Goal: Task Accomplishment & Management: Use online tool/utility

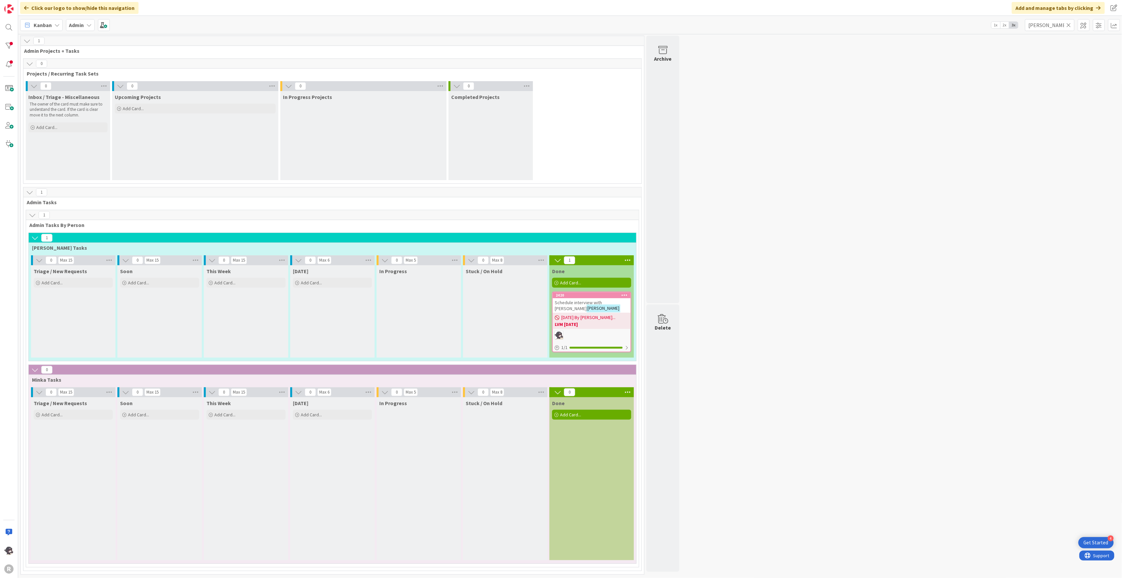
click at [1068, 27] on icon at bounding box center [1069, 25] width 5 height 6
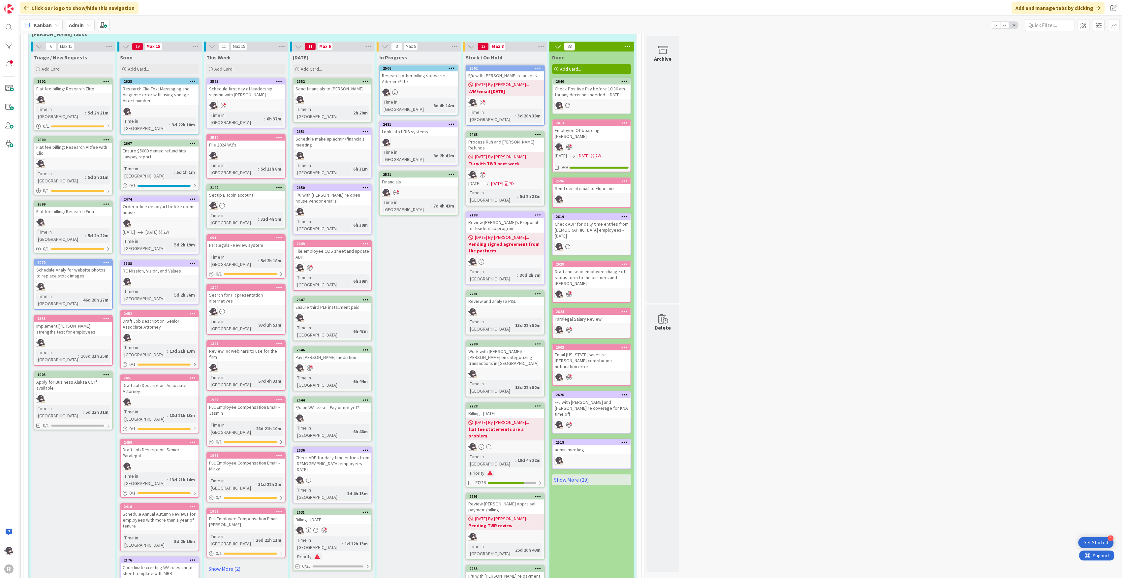
scroll to position [1099, 0]
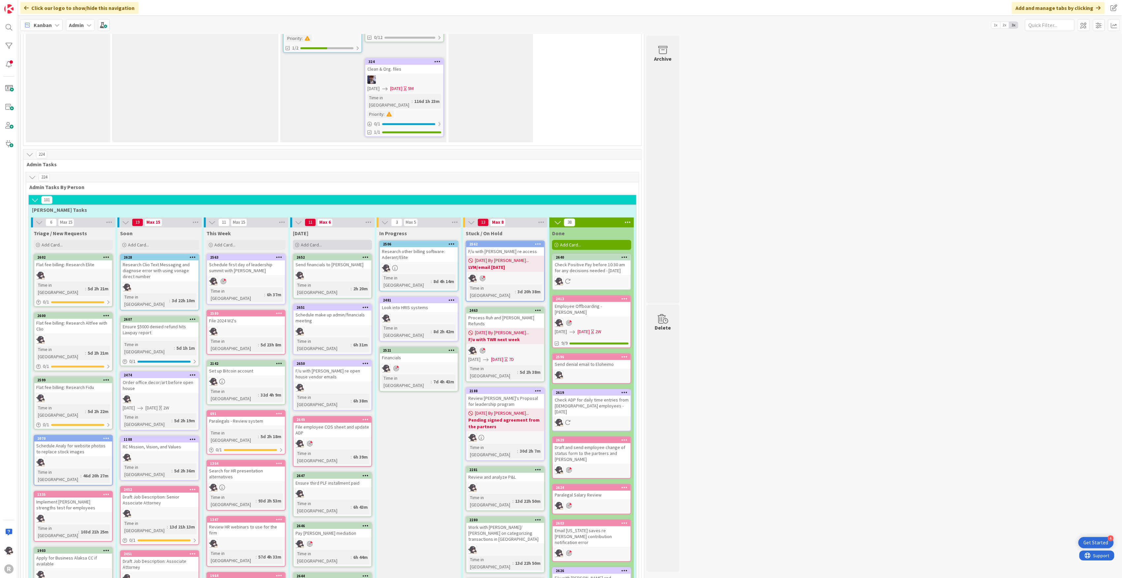
click at [311, 242] on span "Add Card..." at bounding box center [311, 245] width 21 height 6
type textarea "x"
type textarea "S"
type textarea "x"
type textarea "Sc"
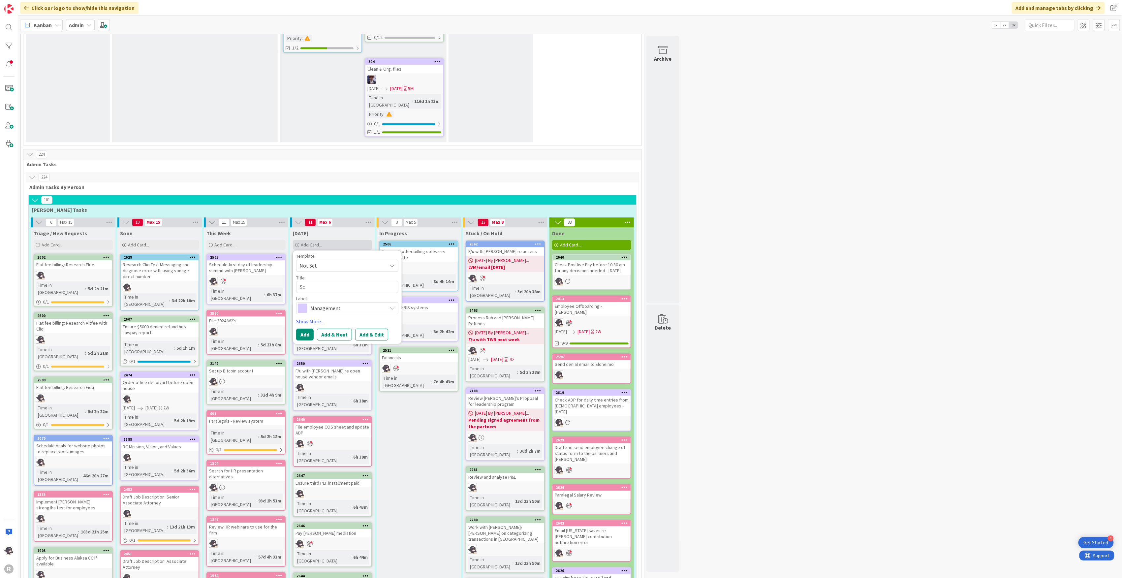
type textarea "x"
type textarea "Sch"
type textarea "x"
type textarea "Sche"
type textarea "x"
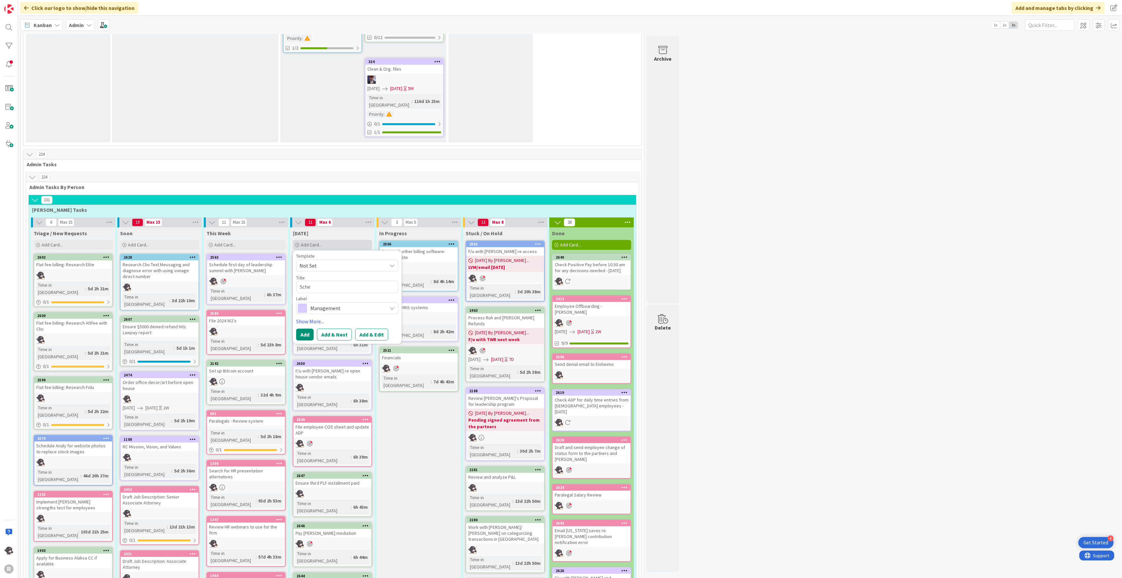
type textarea "Sched"
type textarea "x"
type textarea "Schedu"
type textarea "x"
type textarea "Schedul"
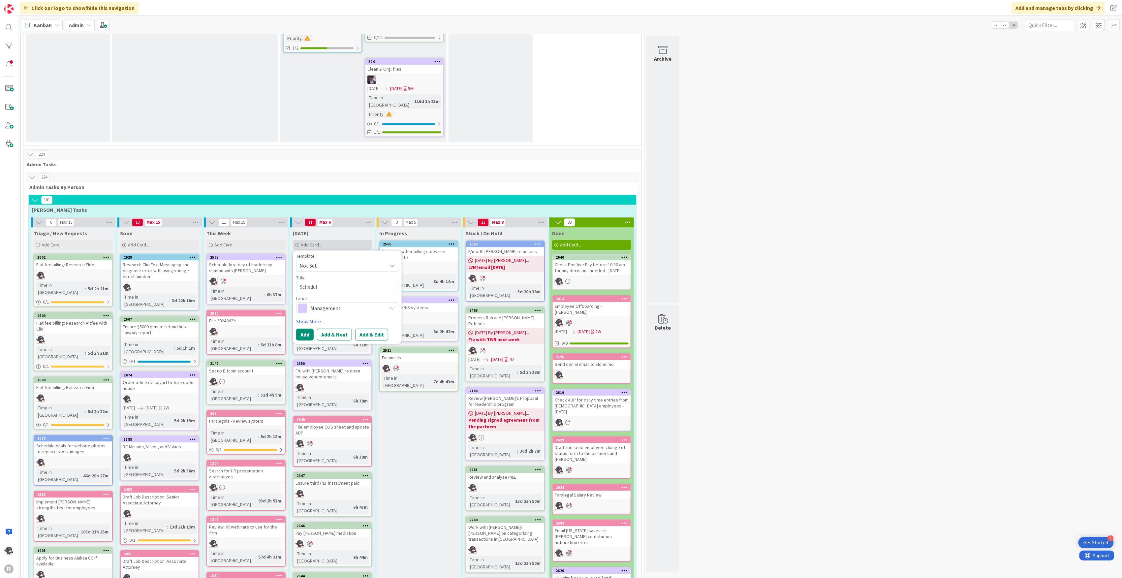
type textarea "x"
type textarea "Schedule"
type textarea "x"
type textarea "Schedule"
type textarea "x"
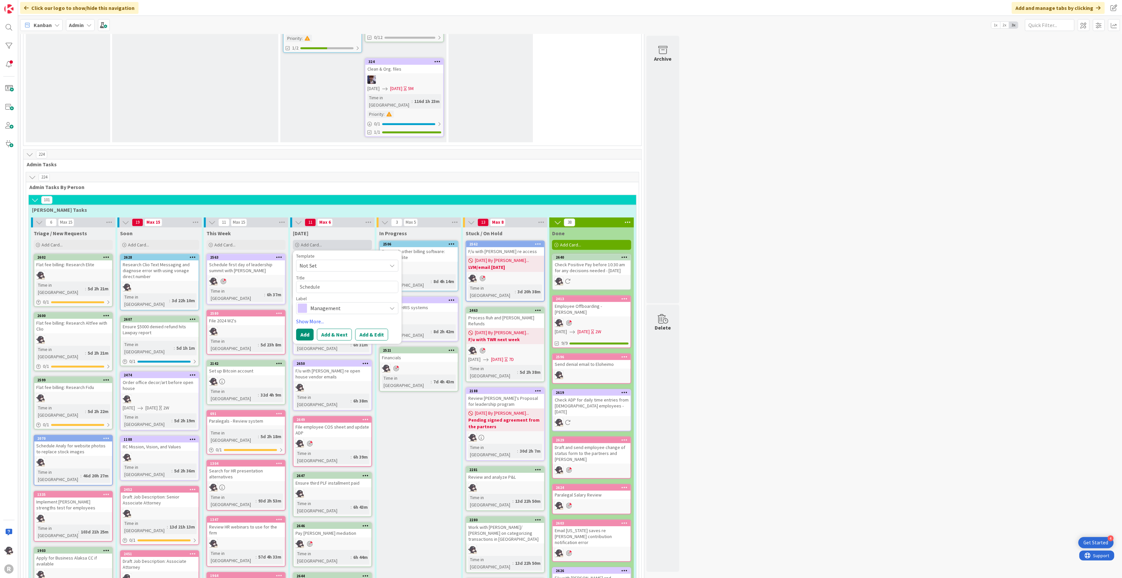
type textarea "Schedule I"
type textarea "x"
type textarea "Schedule In"
type textarea "x"
type textarea "Schedule Int"
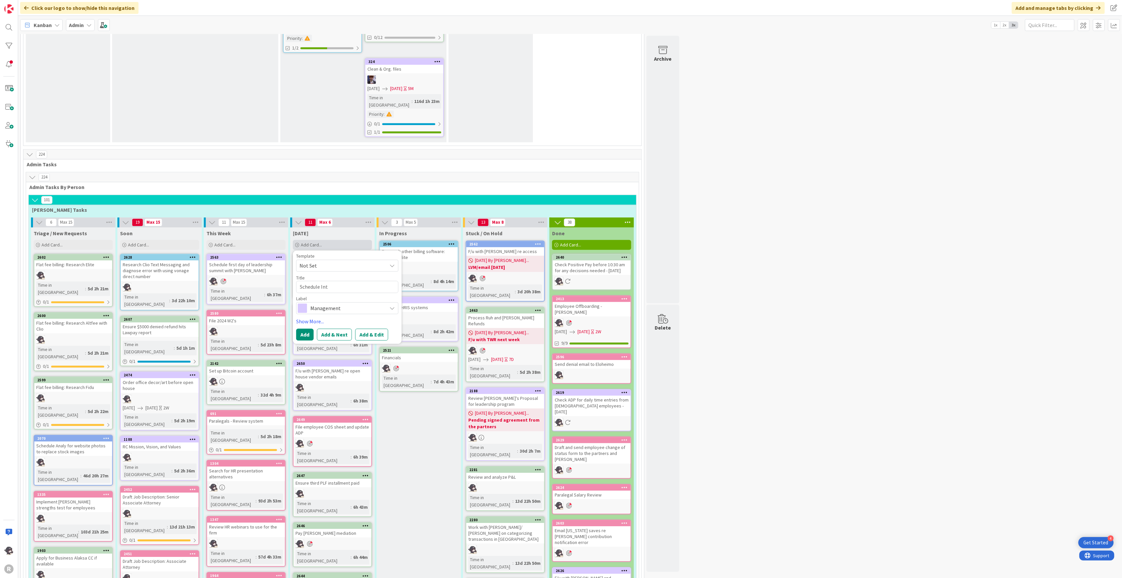
type textarea "x"
type textarea "Schedule Inte"
type textarea "x"
type textarea "Schedule Inter"
type textarea "x"
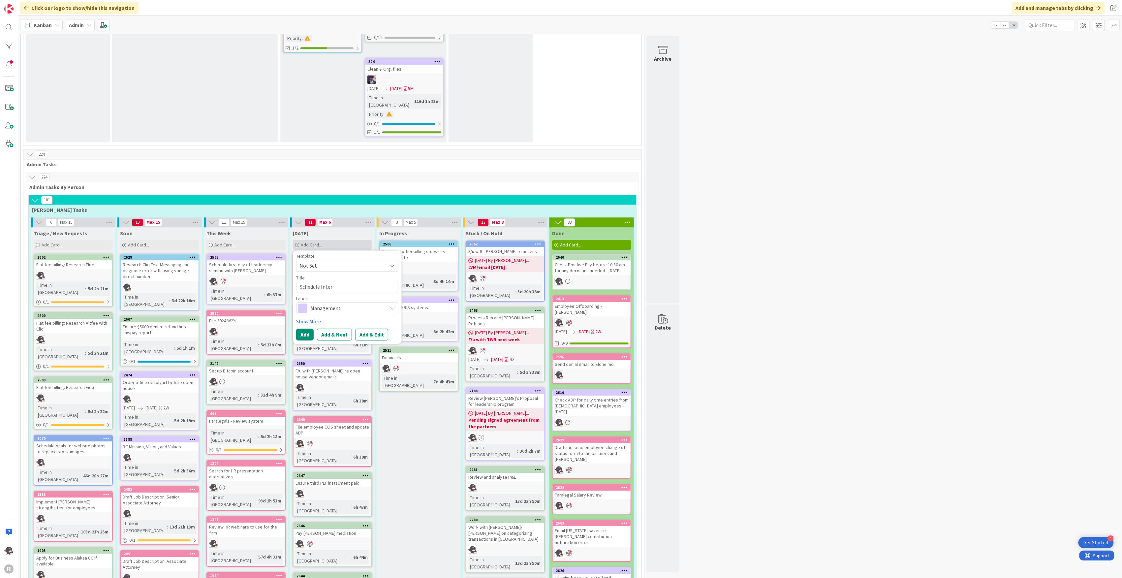
type textarea "Schedule Interv"
type textarea "x"
type textarea "Schedule Intervie"
type textarea "x"
type textarea "Schedule Interview"
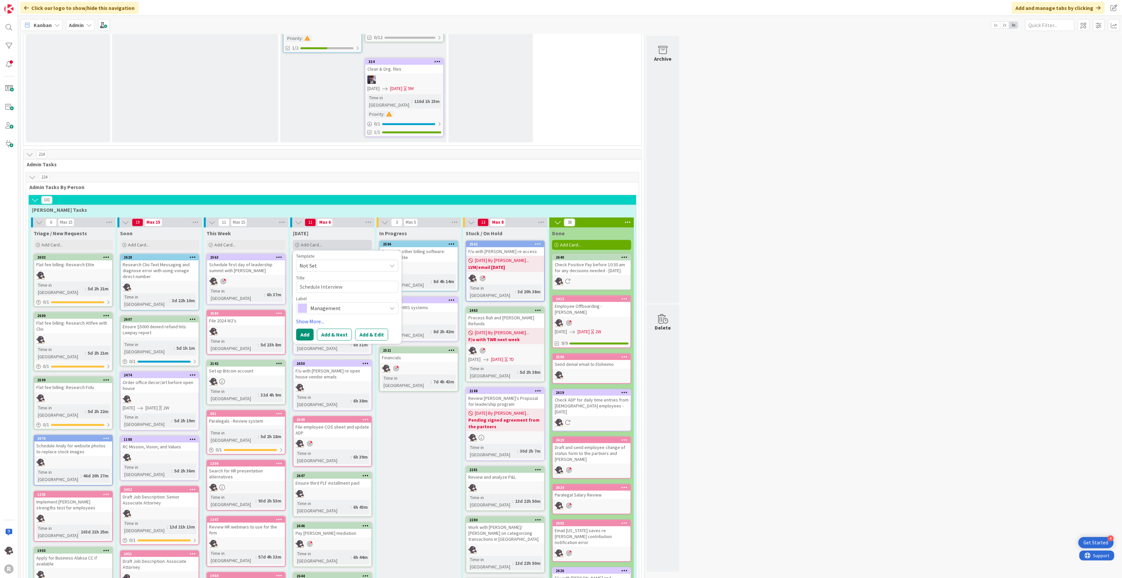
type textarea "x"
type textarea "Schedule Interview"
type textarea "x"
type textarea "Schedule Interview w"
type textarea "x"
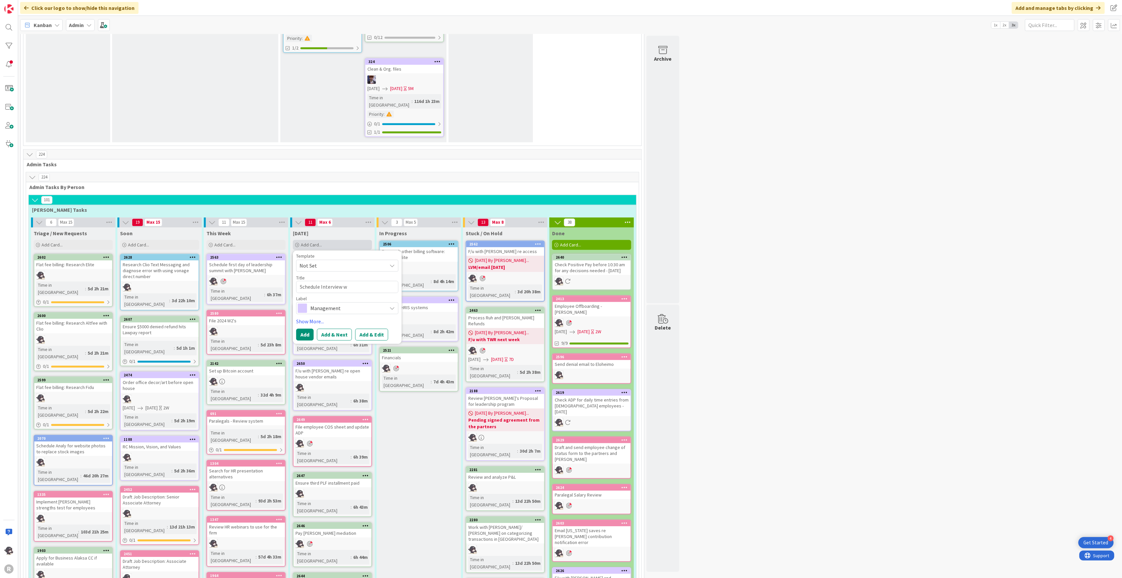
type textarea "Schedule Interview wi"
type textarea "x"
type textarea "Schedule Interview wit"
type textarea "x"
type textarea "Schedule Interview with"
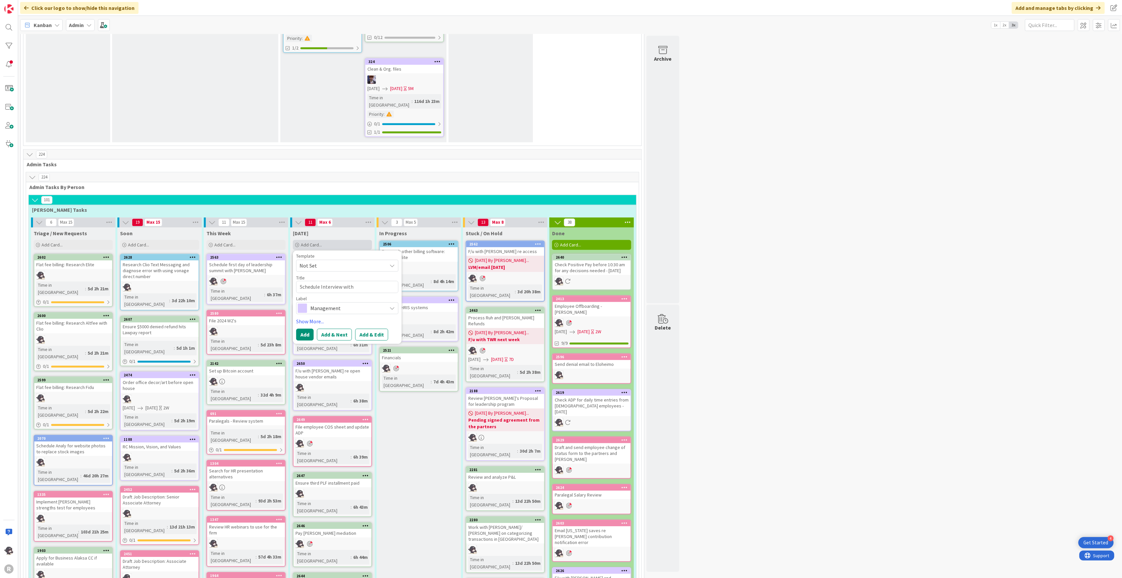
type textarea "x"
type textarea "Schedule Interview with"
type textarea "x"
type textarea "Schedule Interview with G"
type textarea "x"
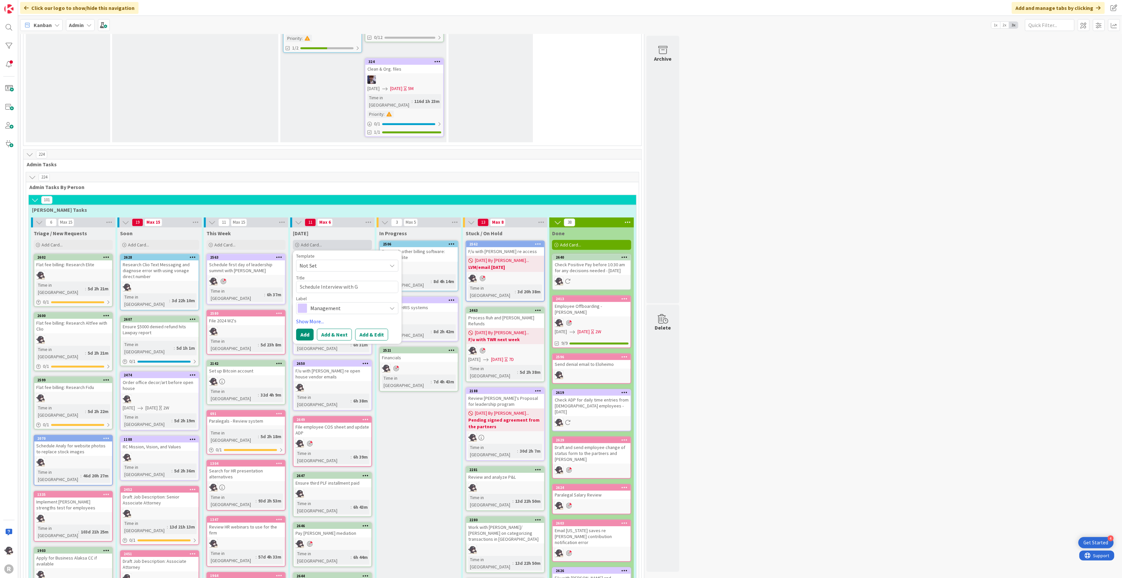
type textarea "Schedule Interview with [PERSON_NAME]"
type textarea "x"
type textarea "Schedule Interview with Gab"
type textarea "x"
type textarea "Schedule Interview with Gabr"
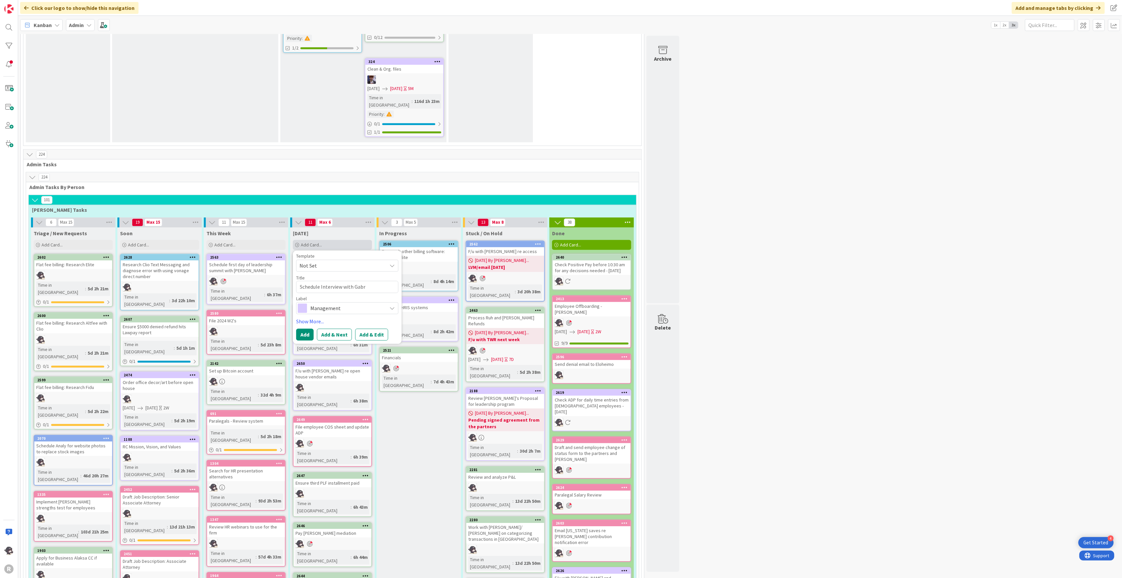
type textarea "x"
type textarea "Schedule Interview with [PERSON_NAME]"
type textarea "x"
type textarea "Schedule Interview with [PERSON_NAME]"
type textarea "x"
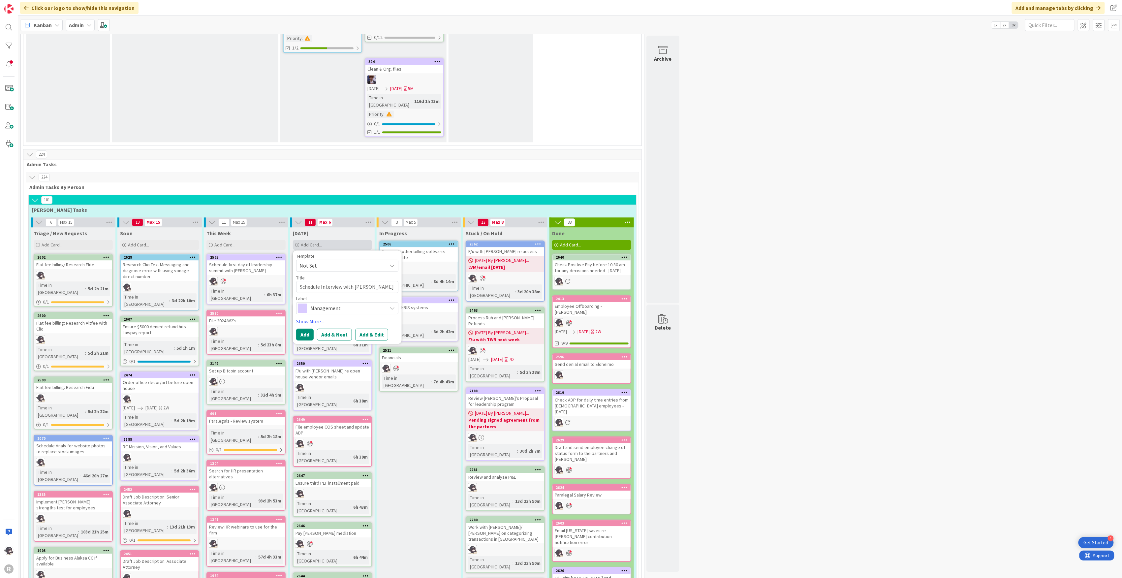
type textarea "Schedule Interview with [PERSON_NAME]"
type textarea "x"
type textarea "Schedule Interview with [PERSON_NAME]"
type textarea "x"
type textarea "Schedule Interview with [PERSON_NAME]"
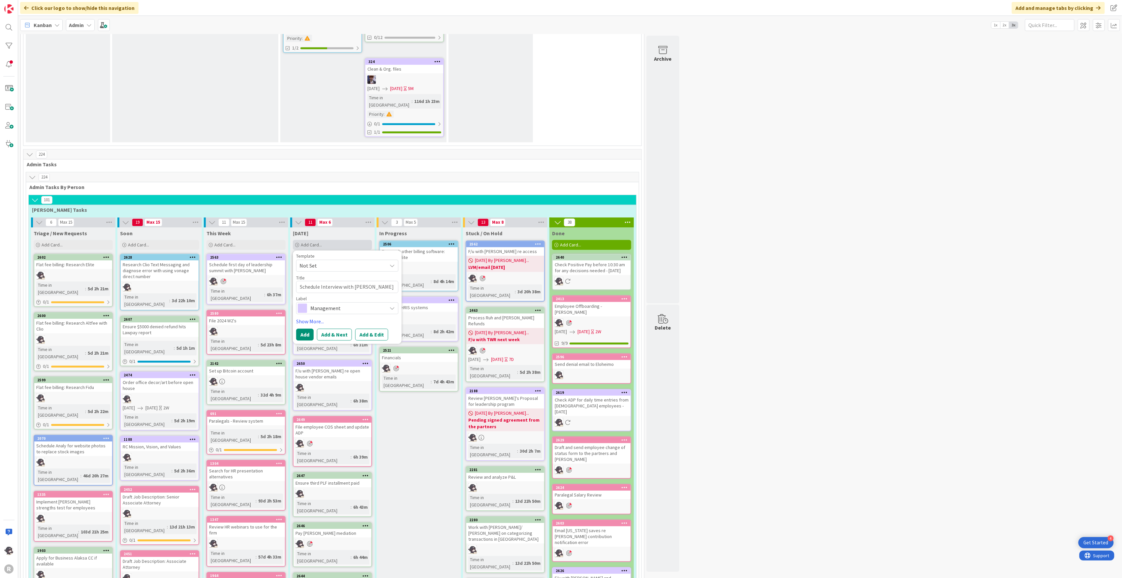
type textarea "x"
type textarea "Schedule Interview with [PERSON_NAME]"
type textarea "x"
type textarea "Schedule Interview with [PERSON_NAME]"
type textarea "x"
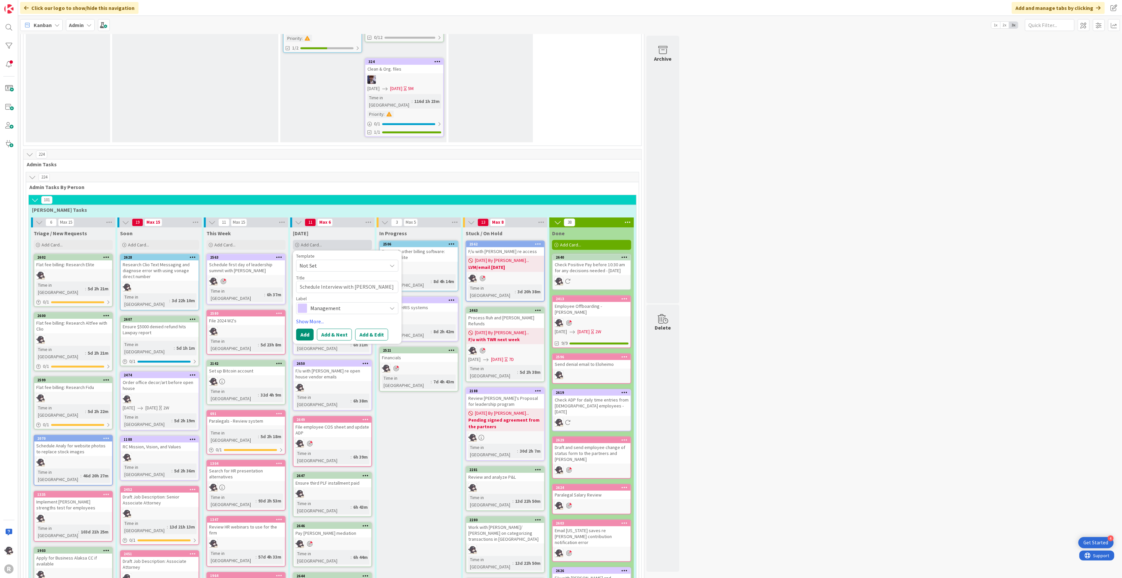
type textarea "Schedule Interview with [PERSON_NAME]"
type textarea "x"
type textarea "Schedule Interview with [PERSON_NAME]"
type textarea "x"
type textarea "Schedule Interview with [PERSON_NAME]"
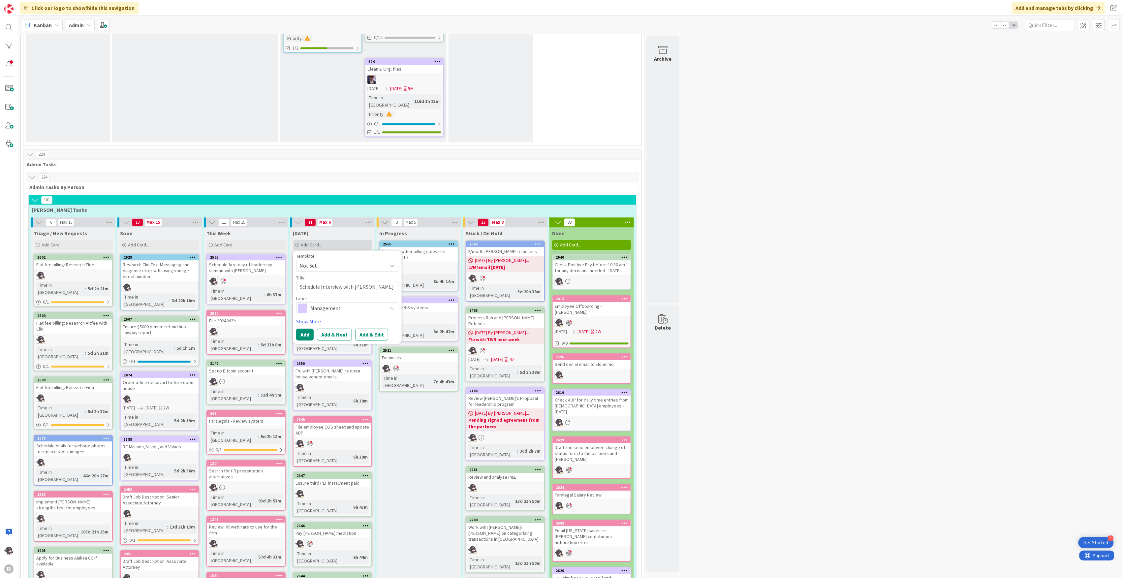
type textarea "x"
type textarea "Schedule Interview with [PERSON_NAME]"
type textarea "x"
type textarea "Schedule Interview with [PERSON_NAME]"
type textarea "x"
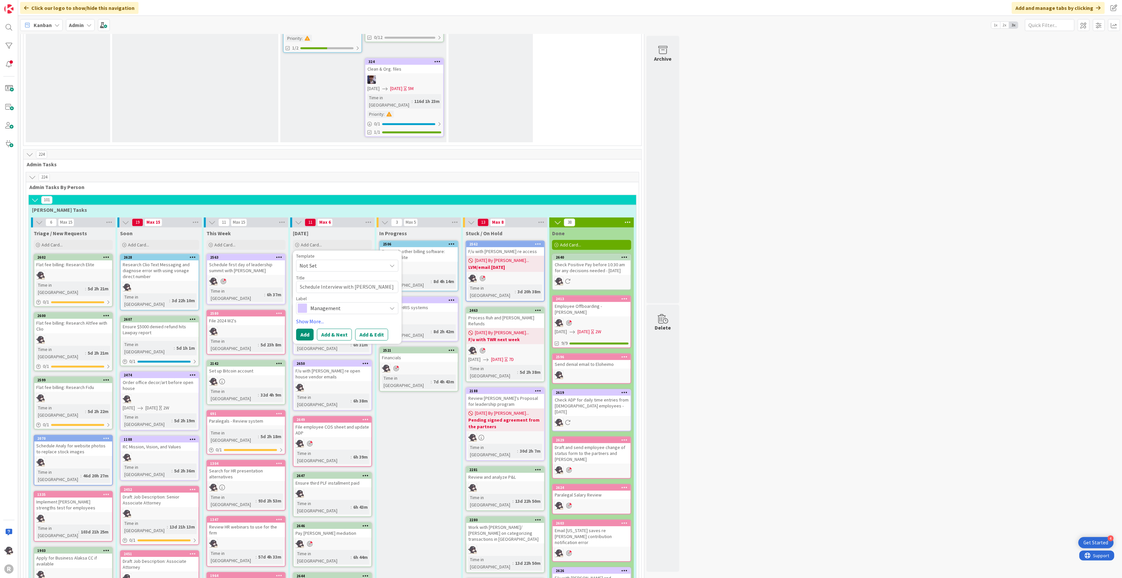
type textarea "Schedule Interview with [PERSON_NAME]"
click at [336, 303] on span "Management" at bounding box center [346, 307] width 73 height 9
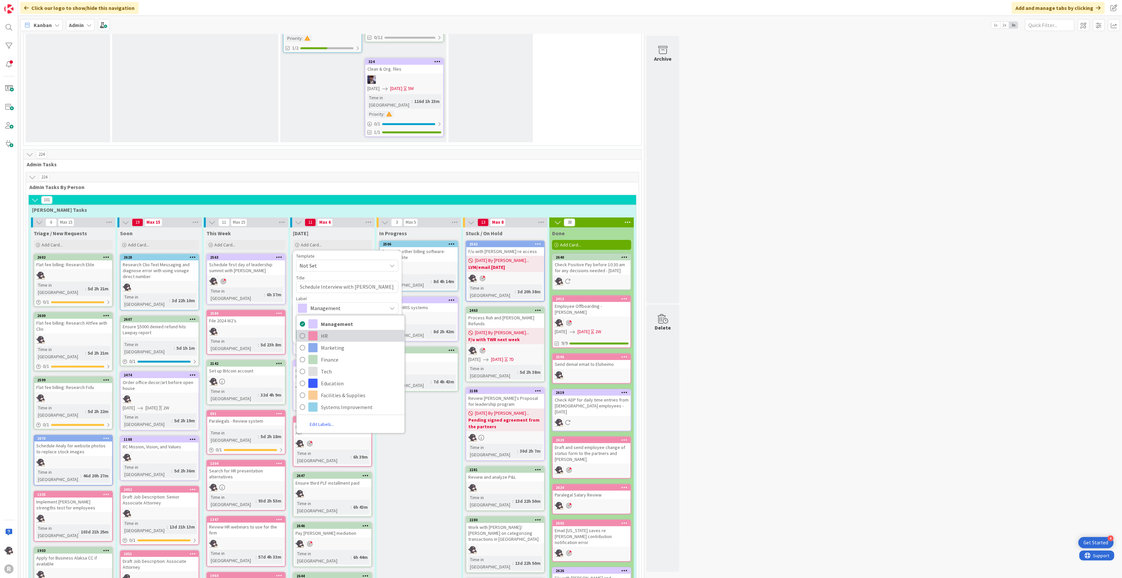
click at [330, 331] on span "HR" at bounding box center [361, 336] width 80 height 10
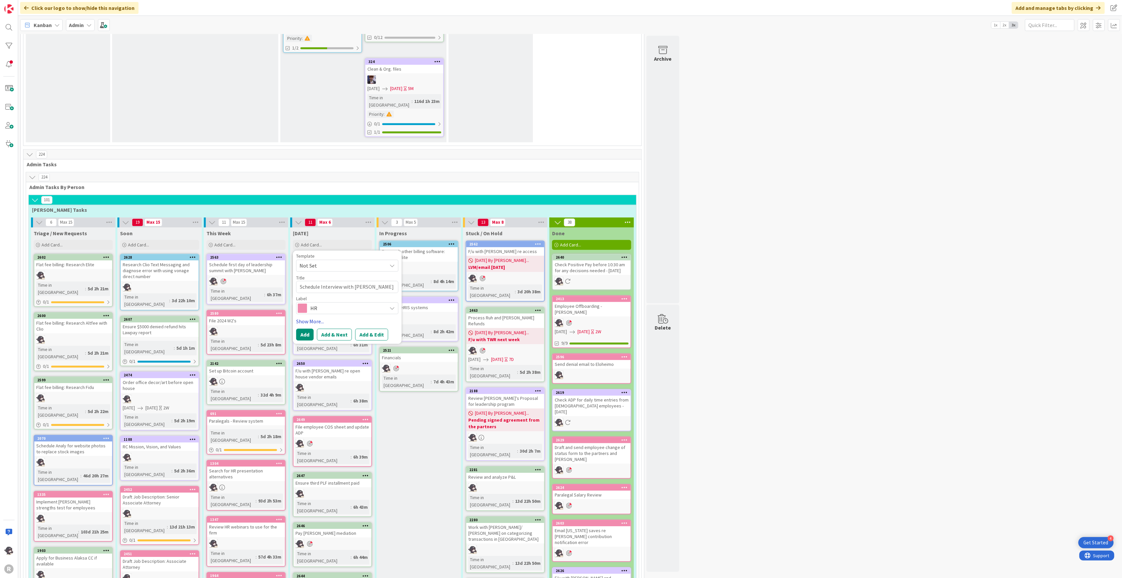
click at [314, 317] on link "Show More..." at bounding box center [347, 321] width 102 height 8
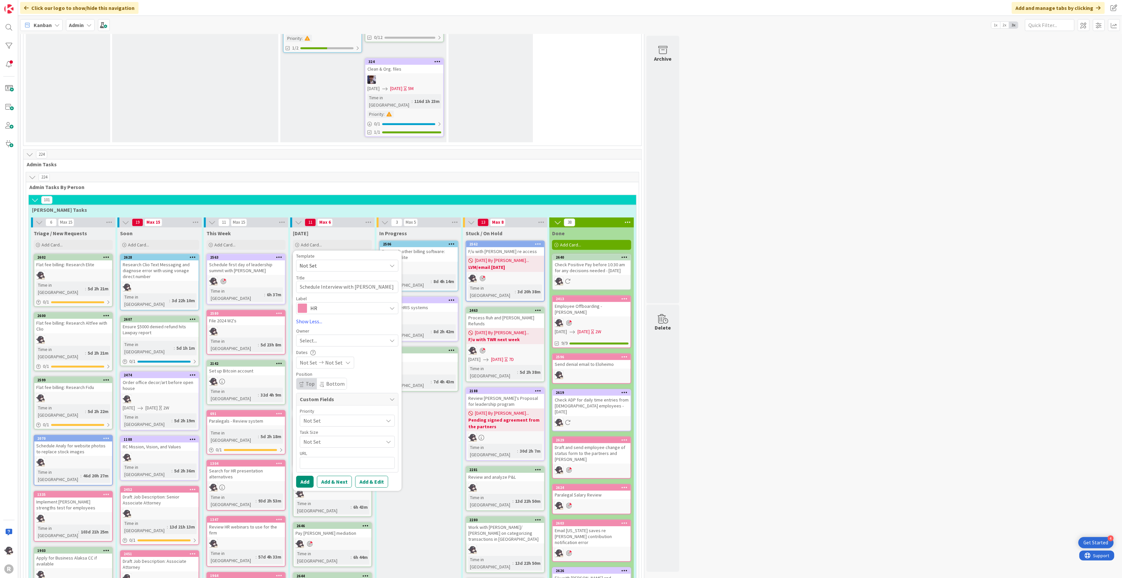
click at [312, 336] on span "Select..." at bounding box center [308, 340] width 17 height 8
click at [327, 378] on span "[PERSON_NAME]" at bounding box center [338, 383] width 32 height 10
drag, startPoint x: 309, startPoint y: 372, endPoint x: 312, endPoint y: 344, distance: 28.5
click at [309, 476] on button "Add" at bounding box center [304, 482] width 17 height 12
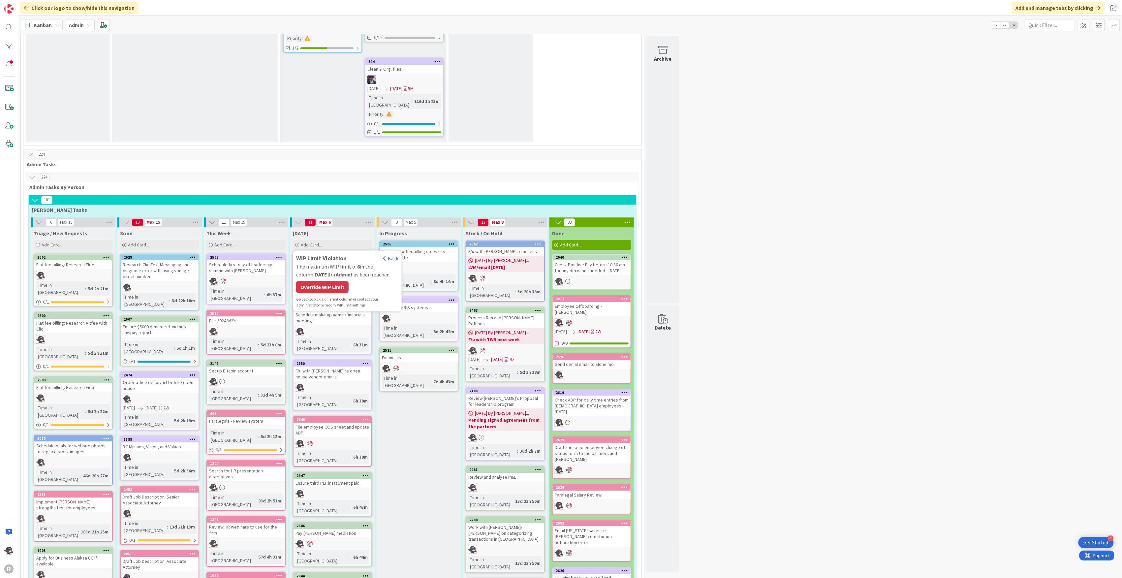
drag, startPoint x: 336, startPoint y: 178, endPoint x: 340, endPoint y: 175, distance: 4.2
click at [336, 281] on div "Override WIP Limit" at bounding box center [322, 287] width 52 height 12
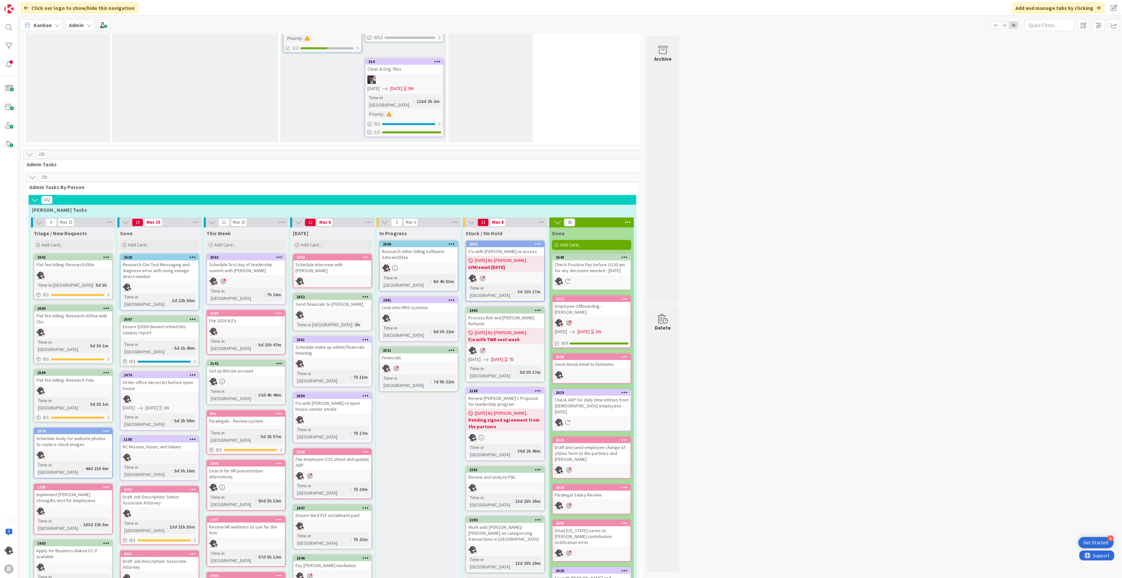
drag, startPoint x: 361, startPoint y: 158, endPoint x: 364, endPoint y: 148, distance: 10.5
click at [364, 255] on icon at bounding box center [366, 257] width 6 height 5
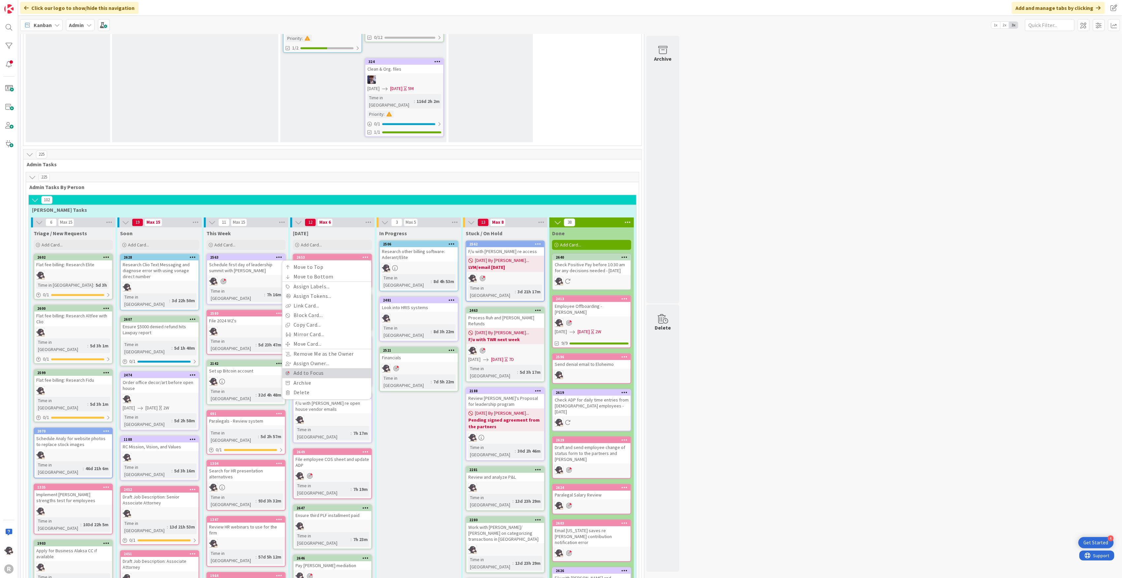
drag, startPoint x: 310, startPoint y: 266, endPoint x: 323, endPoint y: 252, distance: 18.7
click at [310, 368] on link "Add to Focus" at bounding box center [326, 373] width 89 height 10
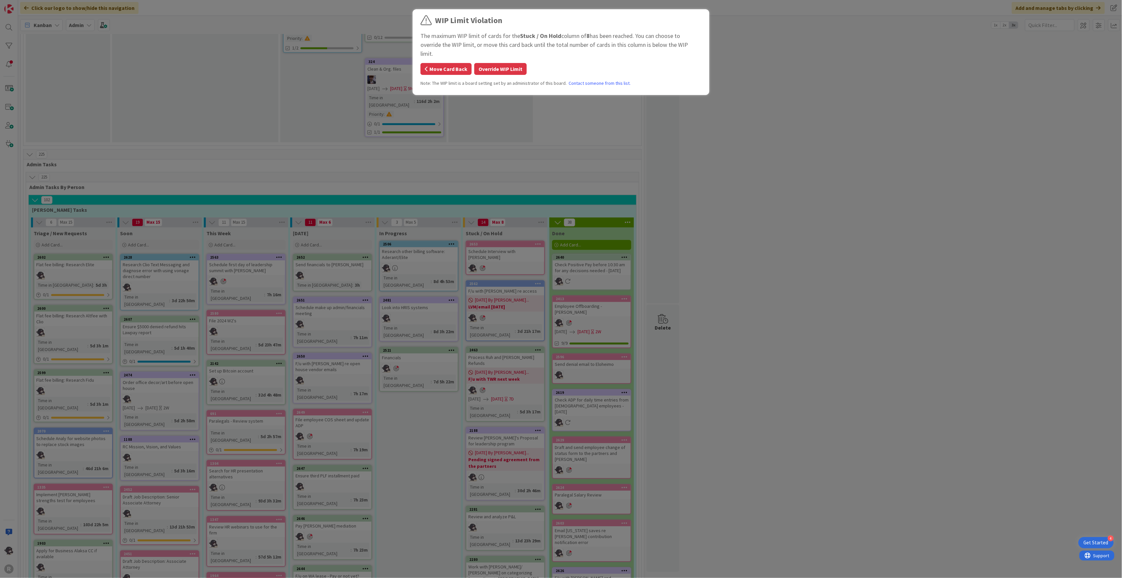
click at [458, 64] on button "Move Card Back" at bounding box center [446, 69] width 51 height 12
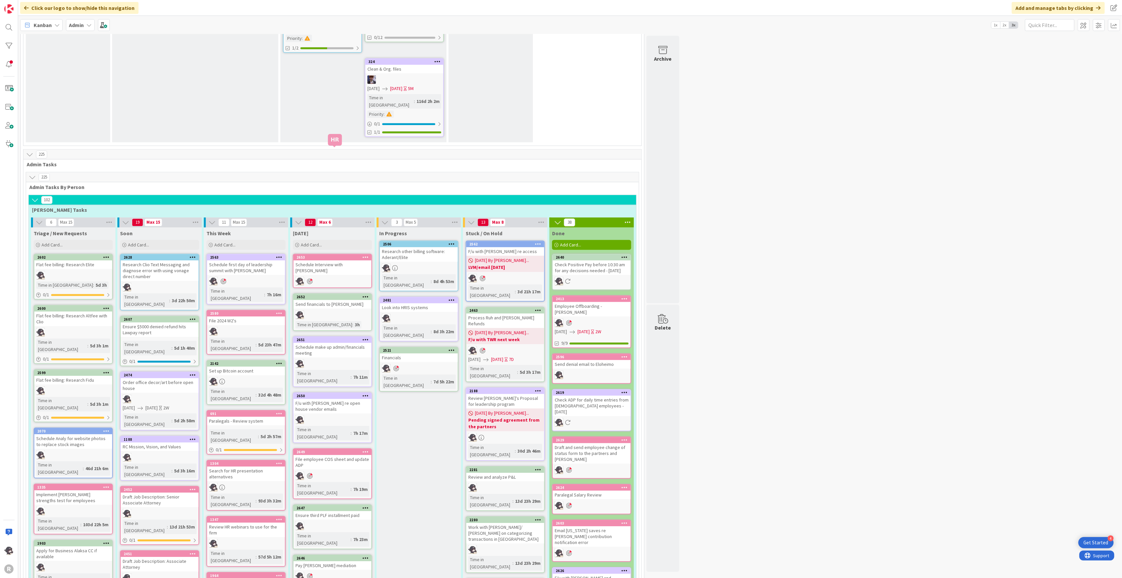
click at [327, 255] on div "2653" at bounding box center [334, 257] width 75 height 5
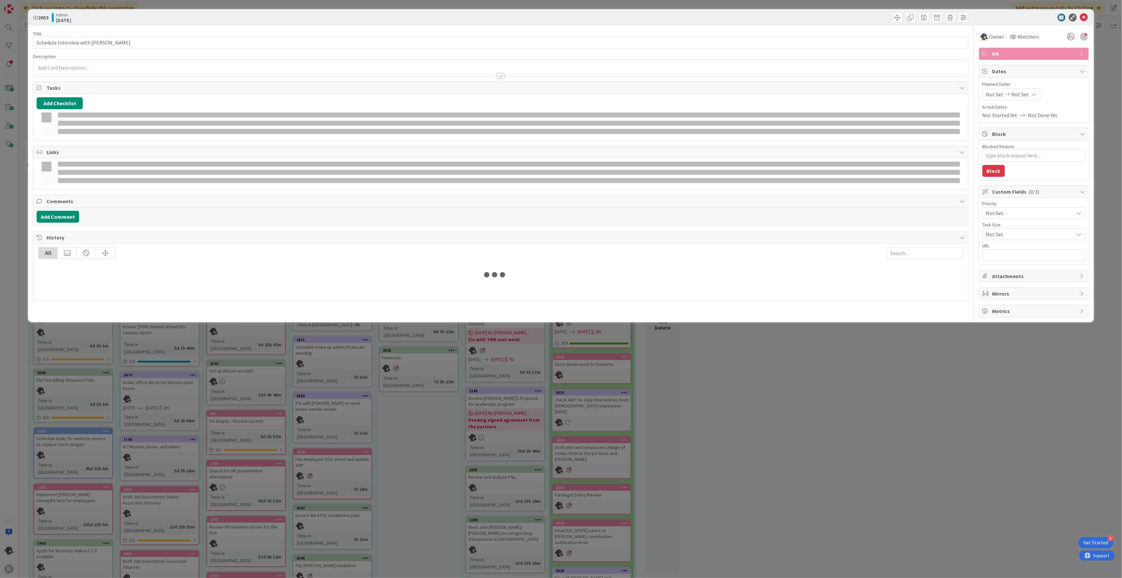
type textarea "x"
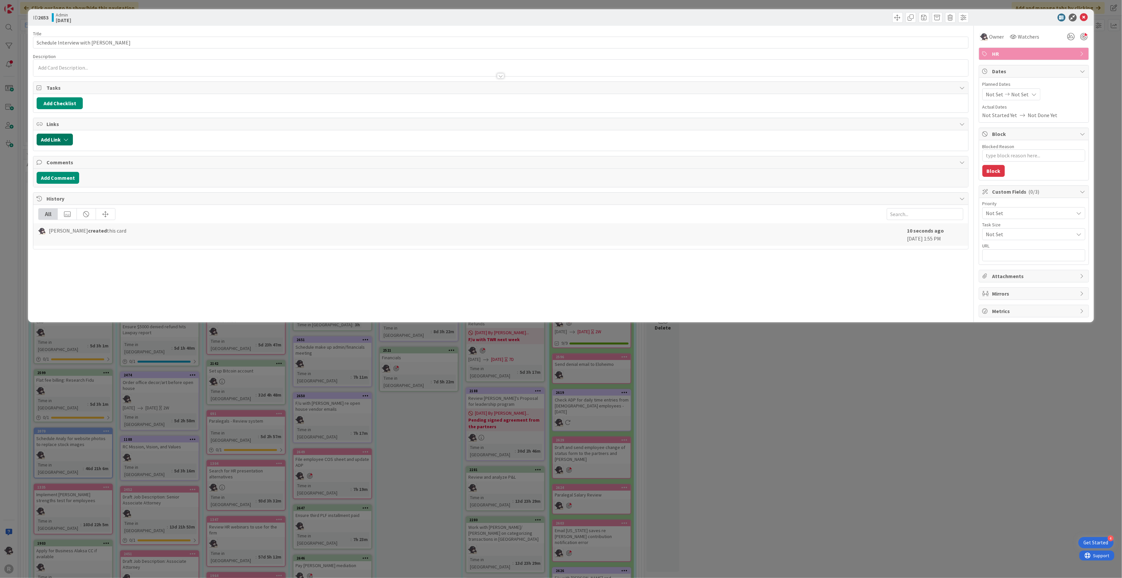
click at [54, 140] on button "Add Link" at bounding box center [55, 140] width 36 height 12
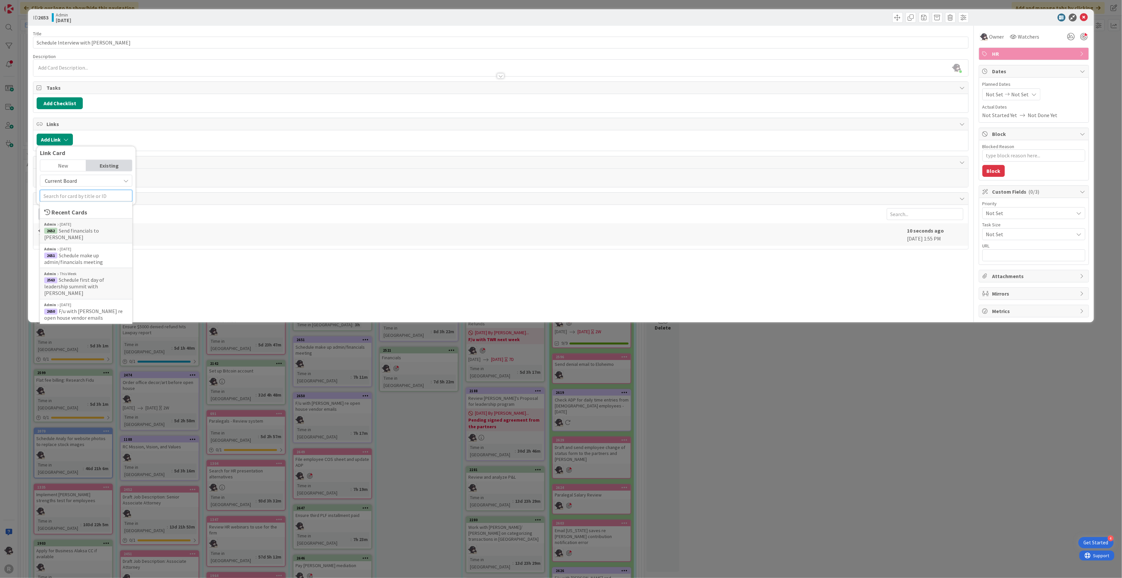
click at [67, 197] on input "text" at bounding box center [86, 196] width 92 height 12
type input "hire"
click at [86, 251] on span "Legal Assistant/Entry level paralegal" at bounding box center [82, 251] width 76 height 13
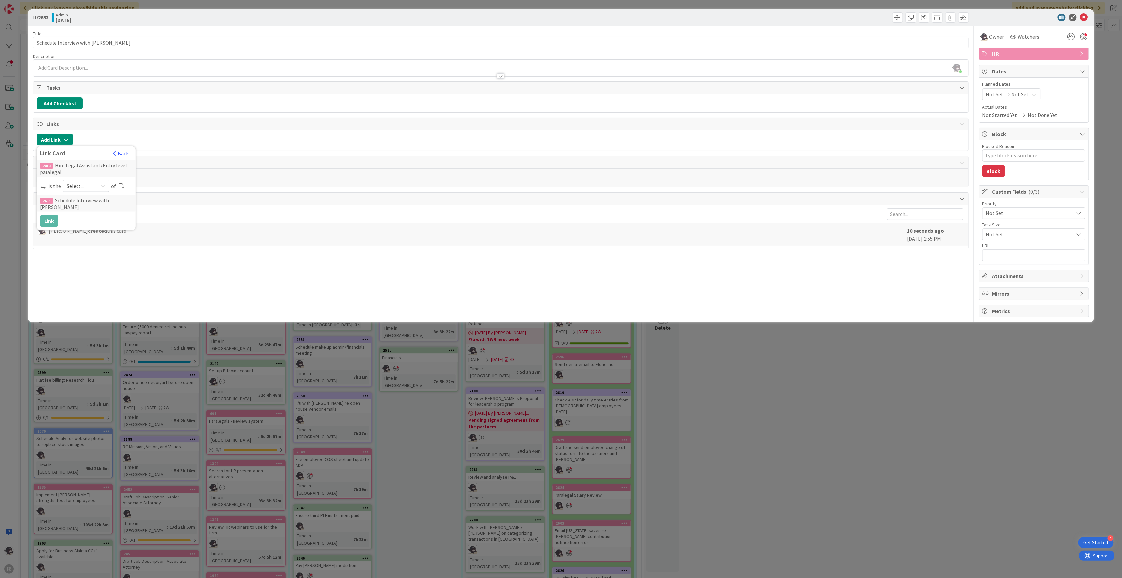
click at [77, 189] on span "Select..." at bounding box center [81, 185] width 28 height 9
click at [98, 205] on span "parent" at bounding box center [121, 202] width 75 height 10
click at [52, 225] on button "Link" at bounding box center [49, 221] width 18 height 12
type textarea "x"
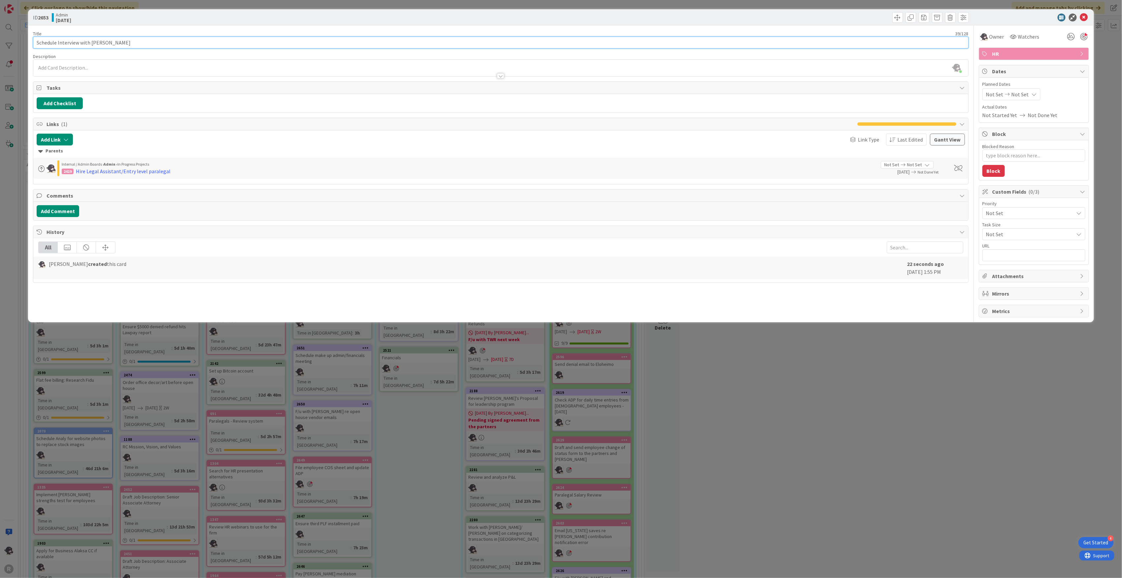
click at [36, 41] on input "Schedule Interview with [PERSON_NAME]" at bounding box center [501, 43] width 936 height 12
click at [57, 40] on input "Schedule Interview with [PERSON_NAME]" at bounding box center [501, 43] width 936 height 12
type input "Schedule L Interview with [PERSON_NAME]"
type textarea "x"
type input "Schedule LA Interview with [PERSON_NAME]"
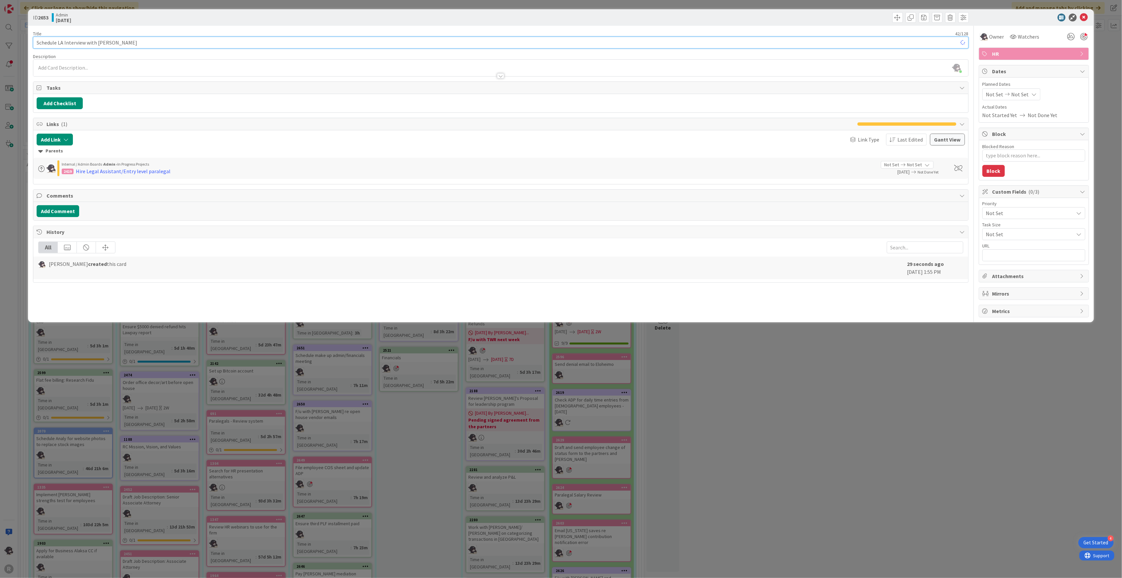
type textarea "x"
type input "Schedule LA Interview with [PERSON_NAME]"
click at [1087, 20] on icon at bounding box center [1084, 18] width 8 height 8
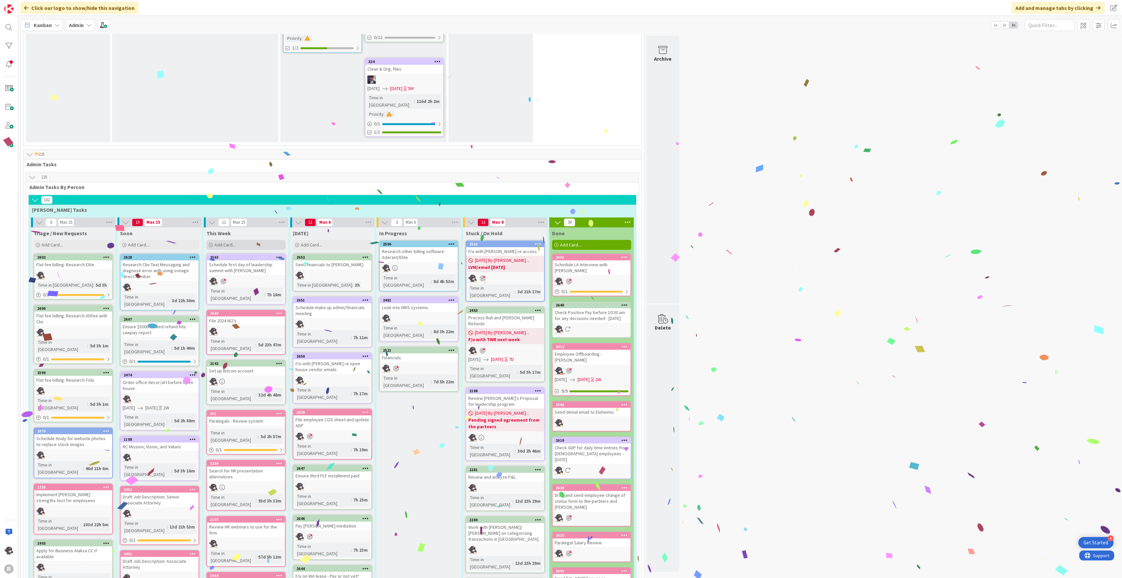
click at [230, 242] on span "Add Card..." at bounding box center [224, 245] width 21 height 6
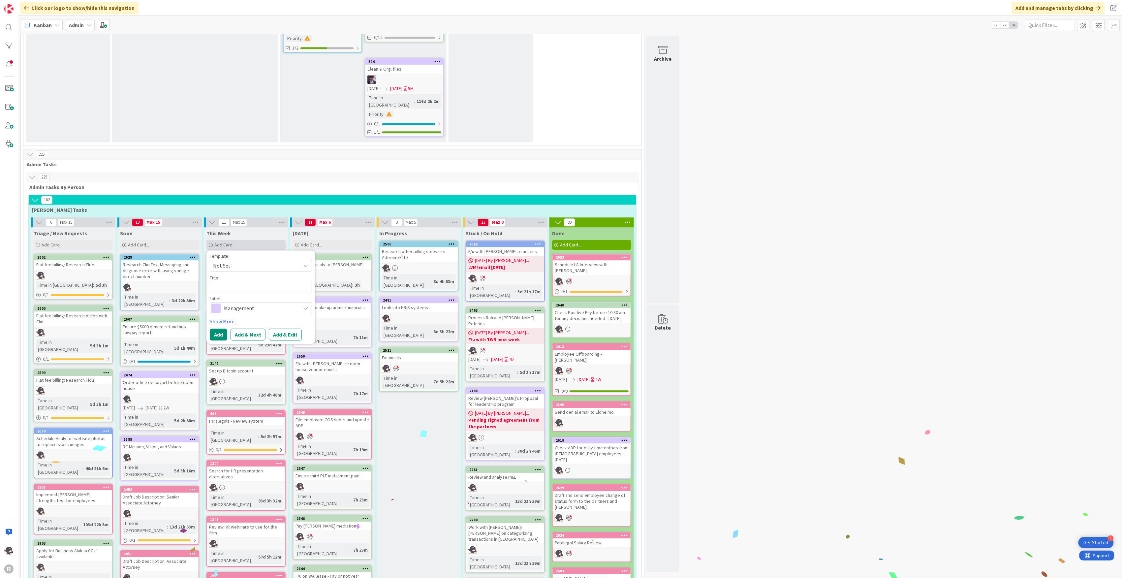
type textarea "x"
type textarea "I"
type textarea "x"
type textarea "In"
type textarea "x"
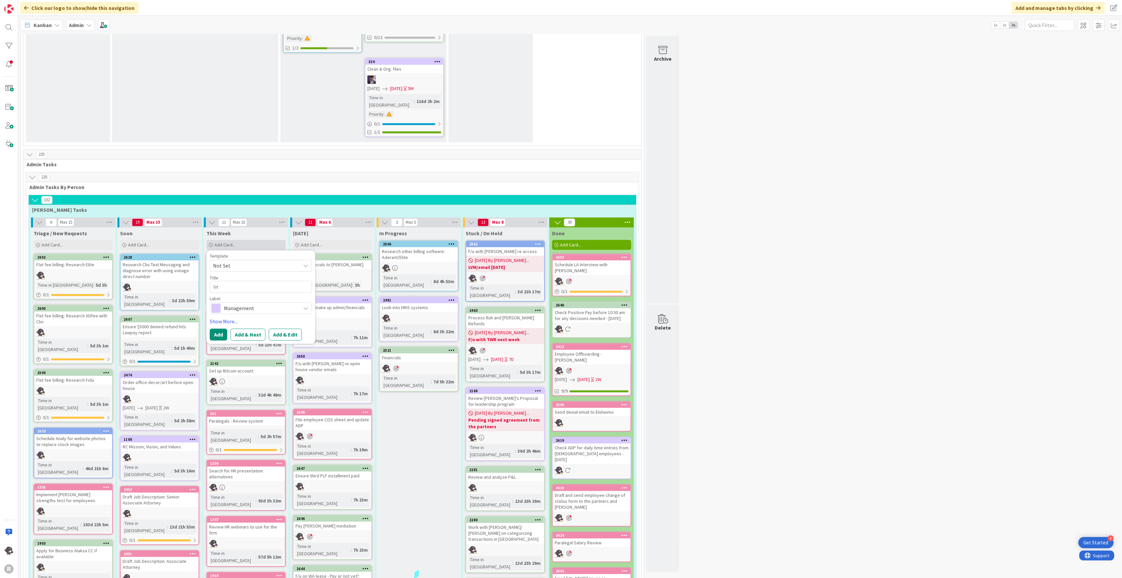
type textarea "Int"
type textarea "x"
type textarea "Inte"
type textarea "x"
type textarea "Inter"
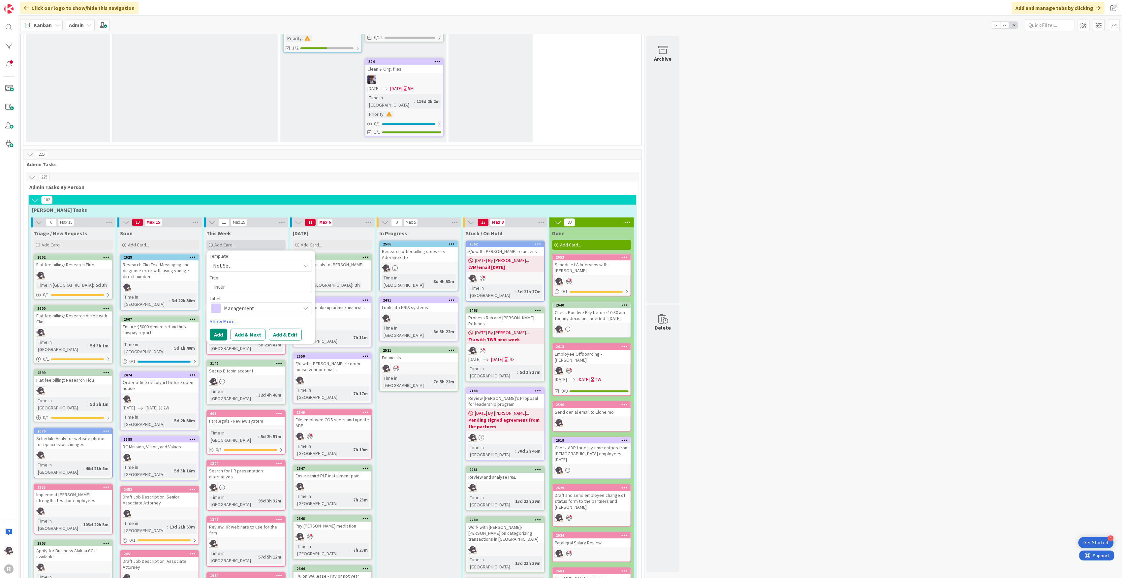
type textarea "x"
type textarea "Interv"
type textarea "x"
type textarea "Intervi"
type textarea "x"
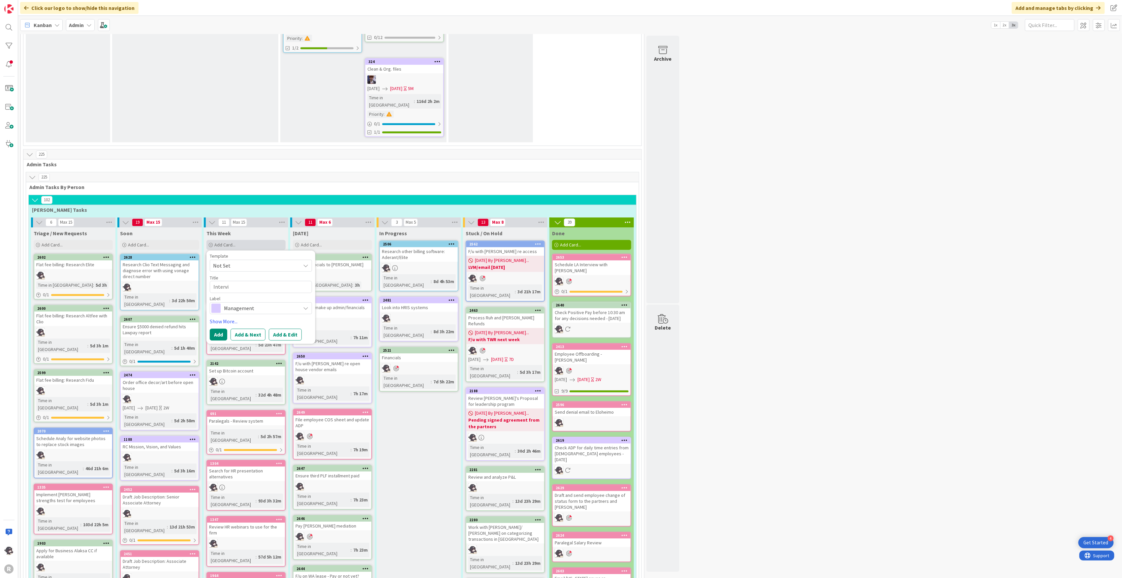
type textarea "Intervie"
type textarea "x"
type textarea "Interview"
type textarea "x"
type textarea "Interview"
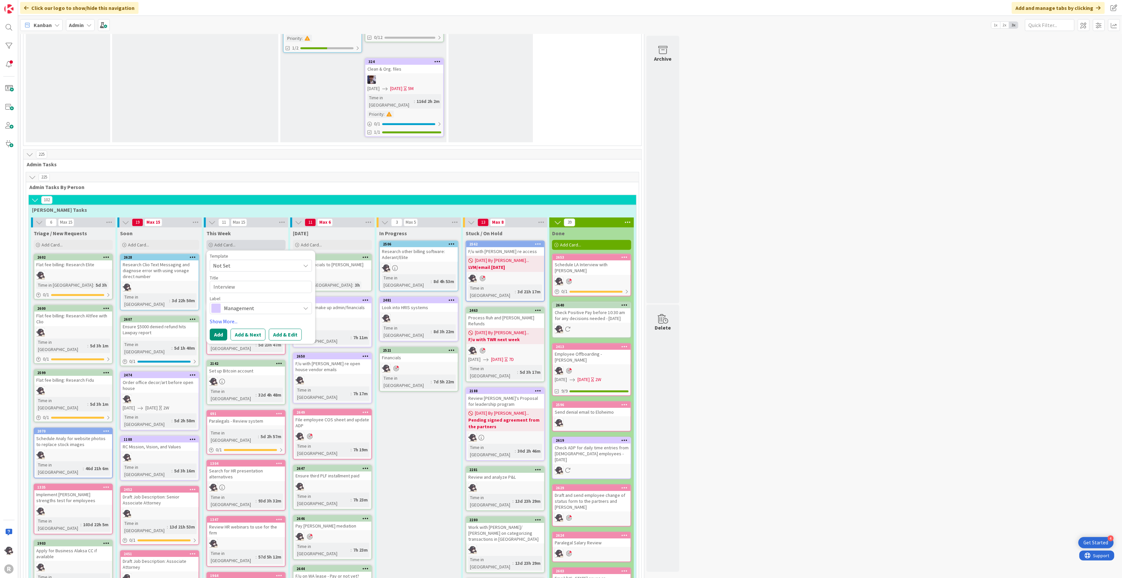
type textarea "x"
type textarea "Interview wi"
type textarea "x"
type textarea "Interview wit"
type textarea "x"
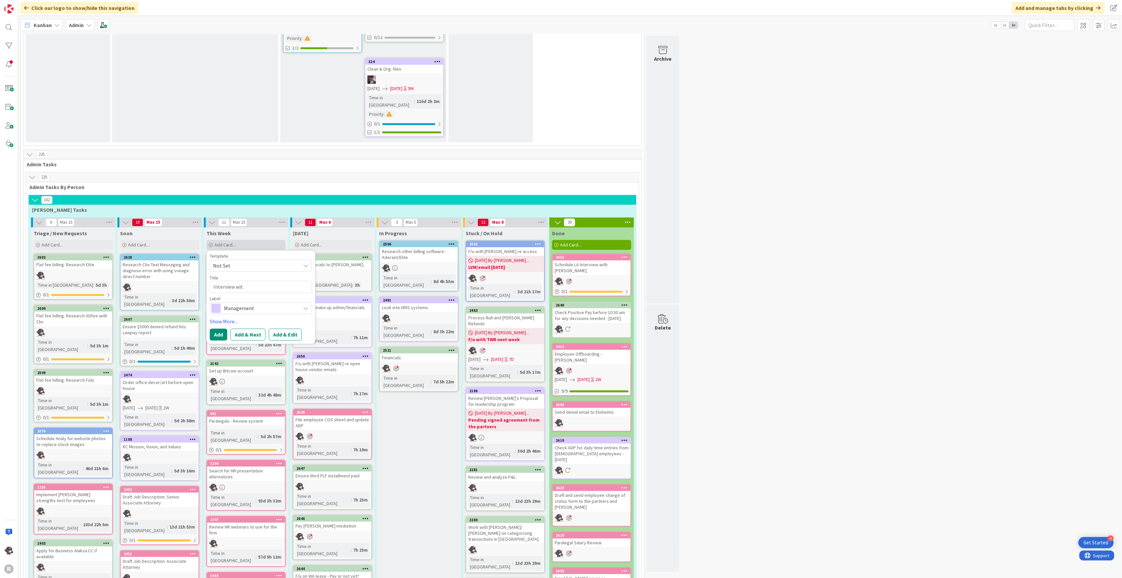
type textarea "Interview with"
type textarea "x"
type textarea "Interview with"
type textarea "x"
type textarea "Interview with G"
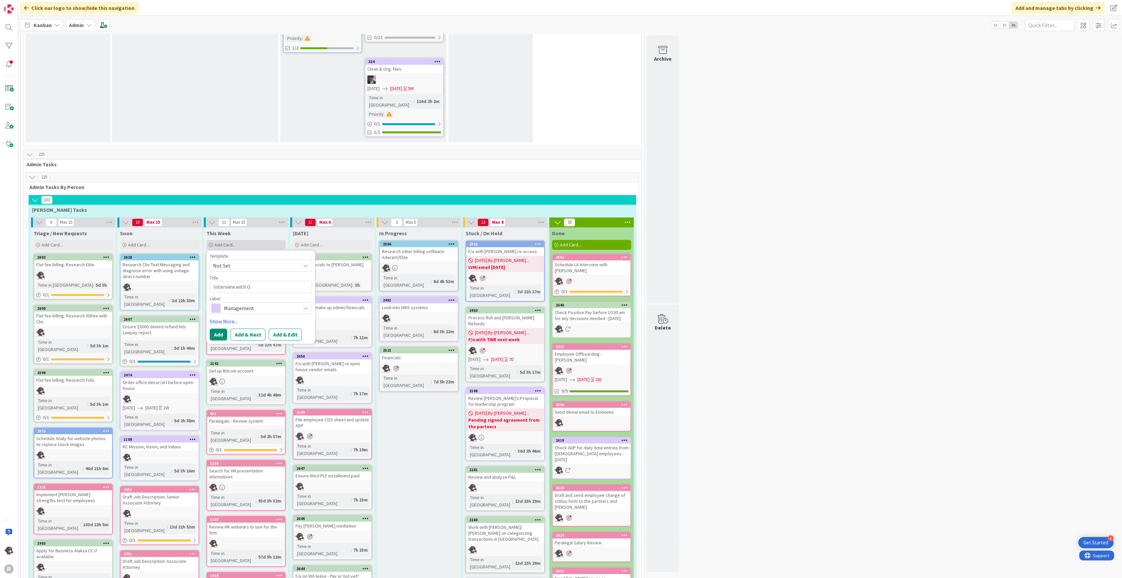
type textarea "x"
type textarea "Interview with [PERSON_NAME]"
type textarea "x"
type textarea "Interview with Gab"
type textarea "x"
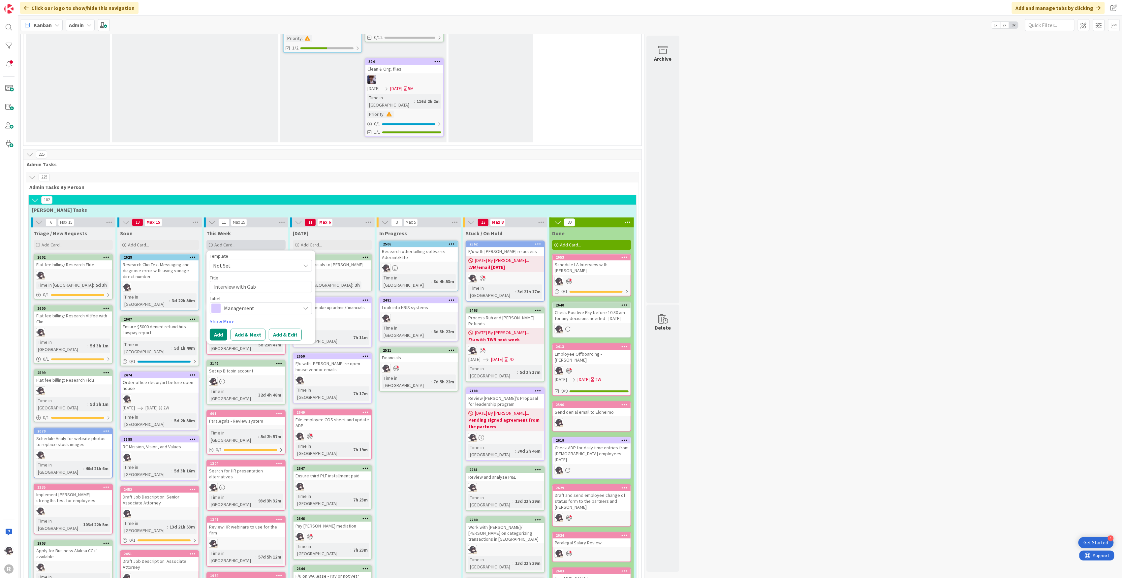
type textarea "Interview with [PERSON_NAME]"
type textarea "x"
type textarea "Interview with G"
type textarea "x"
type textarea "Interview with"
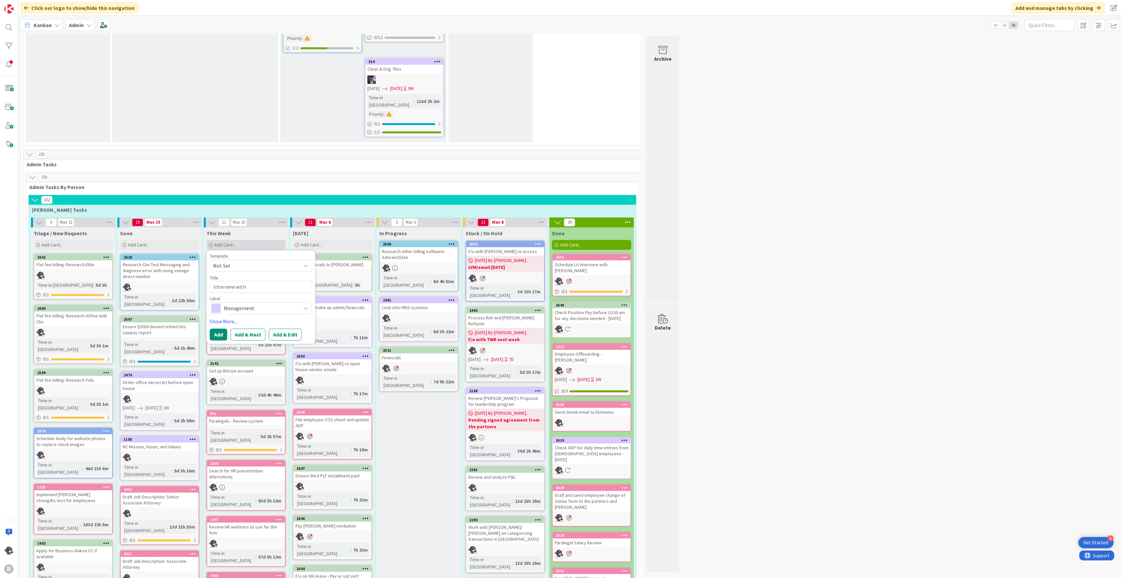
type textarea "x"
type textarea "Interview wit"
type textarea "x"
type textarea "Interview wi"
type textarea "x"
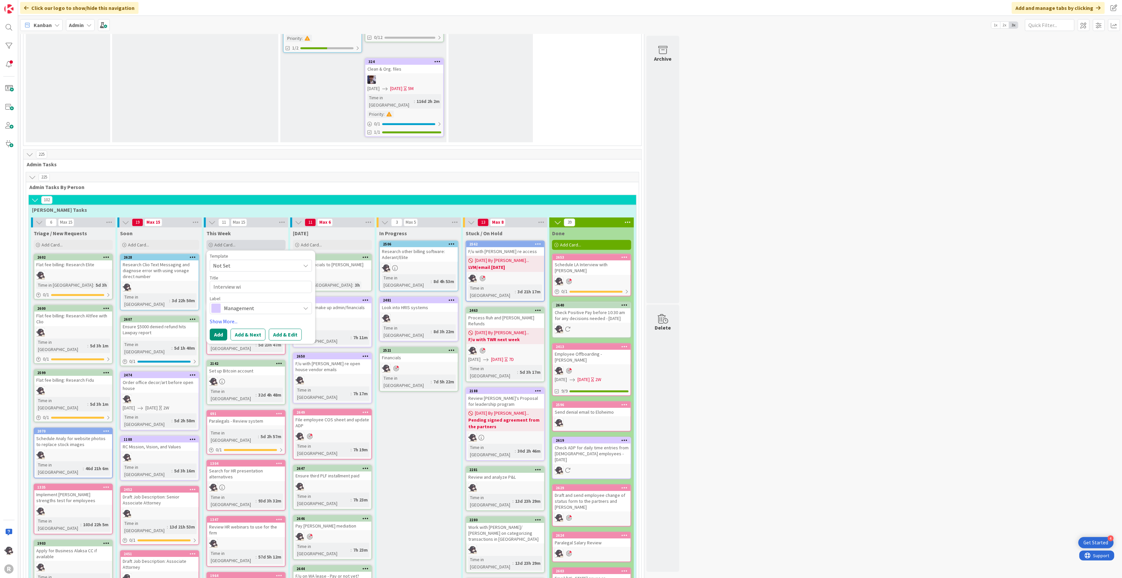
type textarea "Interview w"
type textarea "x"
type textarea "Interview"
type textarea "x"
type textarea "Interview"
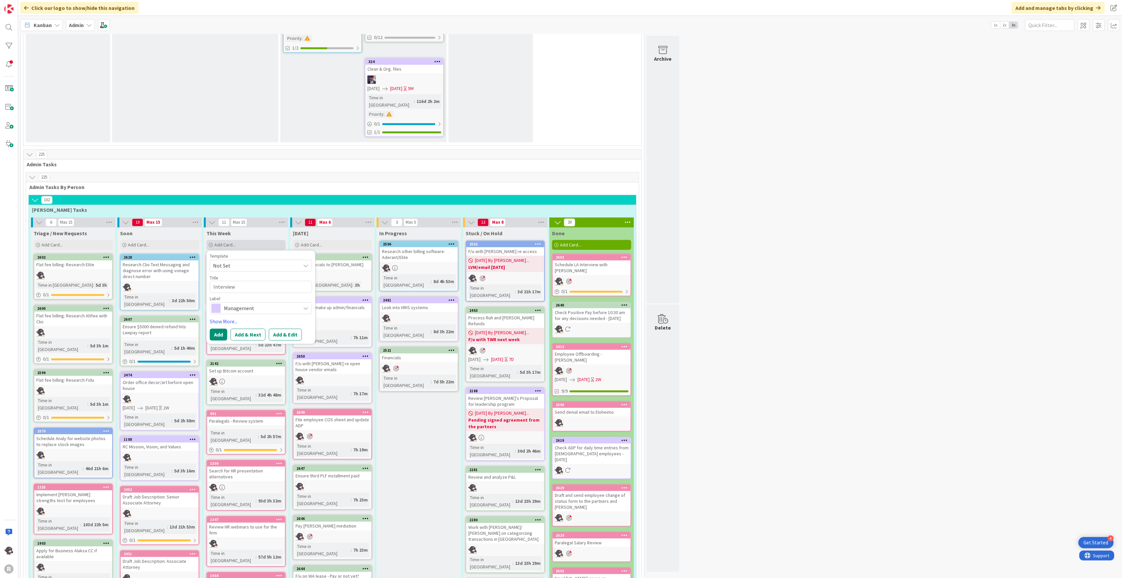
type textarea "x"
type textarea "Intervie"
type textarea "x"
type textarea "Intervi"
type textarea "x"
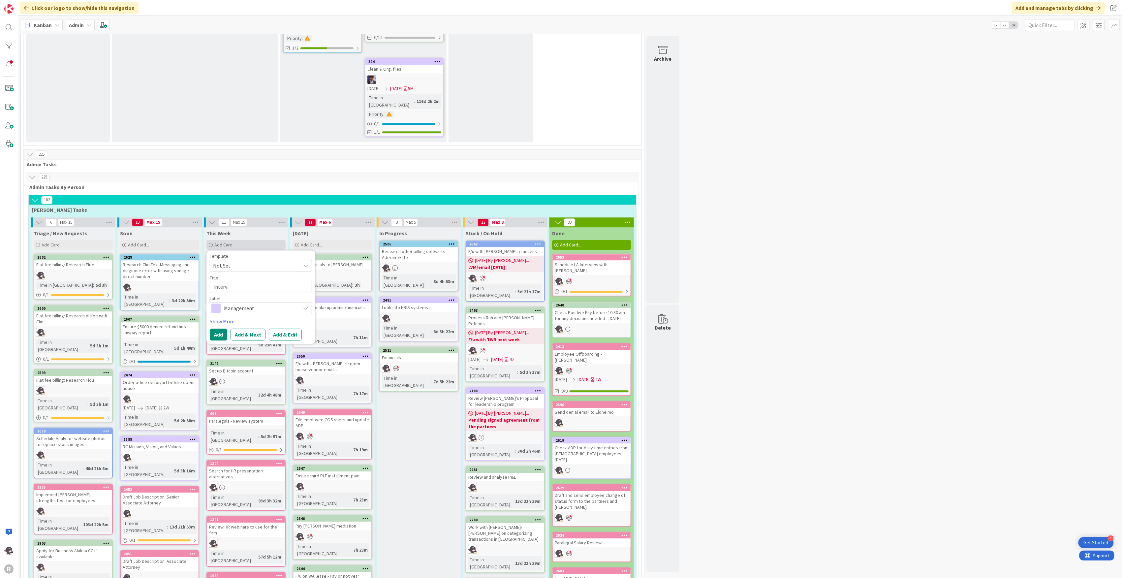
type textarea "Interv"
type textarea "x"
type textarea "Inter"
type textarea "x"
type textarea "Inte"
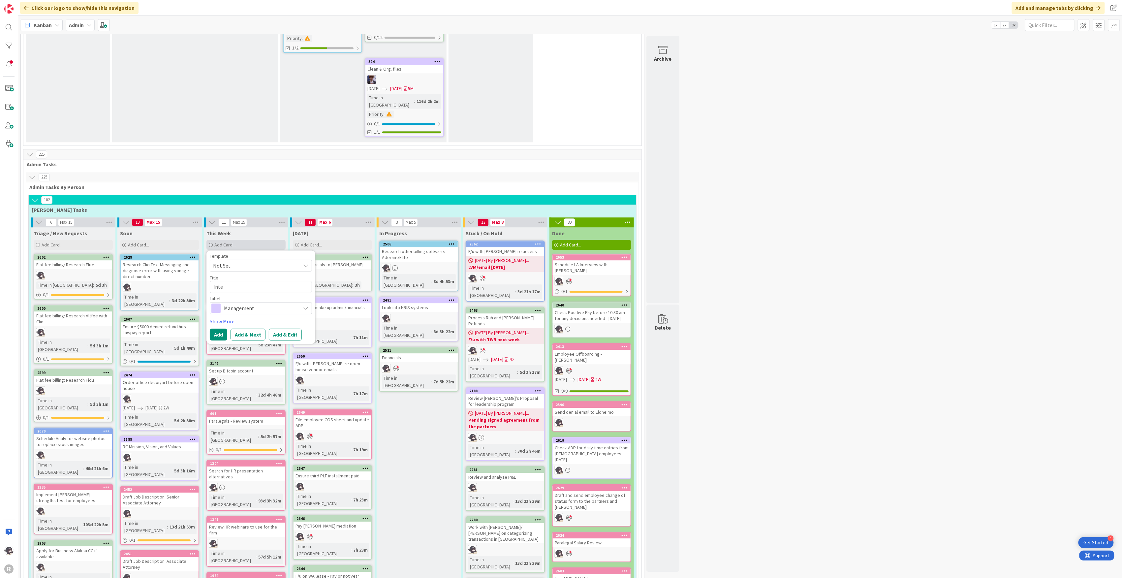
type textarea "x"
type textarea "Int"
type textarea "x"
type textarea "In"
type textarea "x"
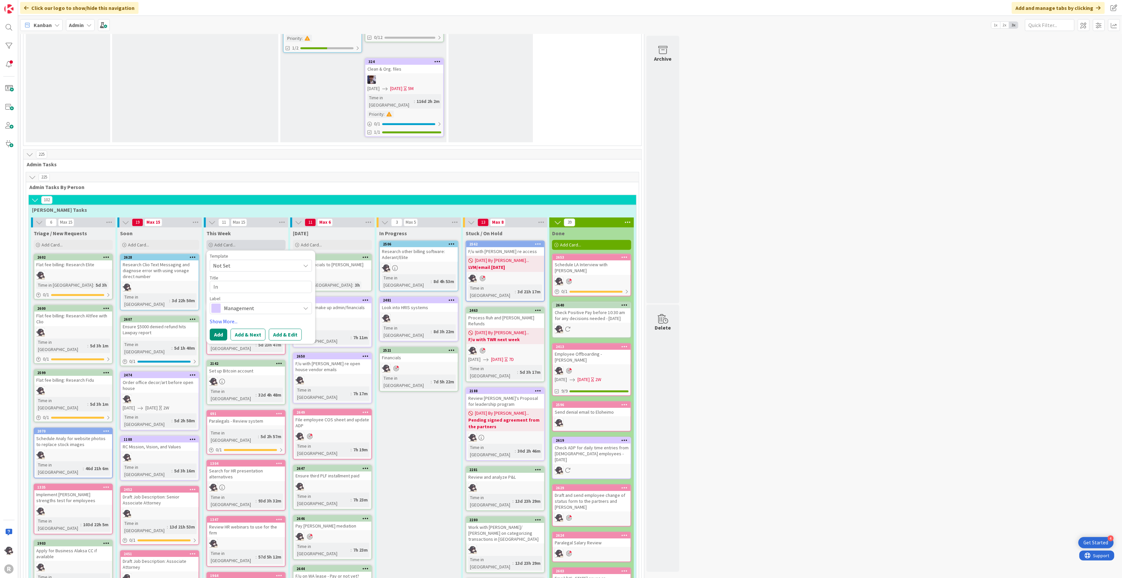
type textarea "I"
type textarea "x"
type textarea "L"
type textarea "x"
type textarea "LA"
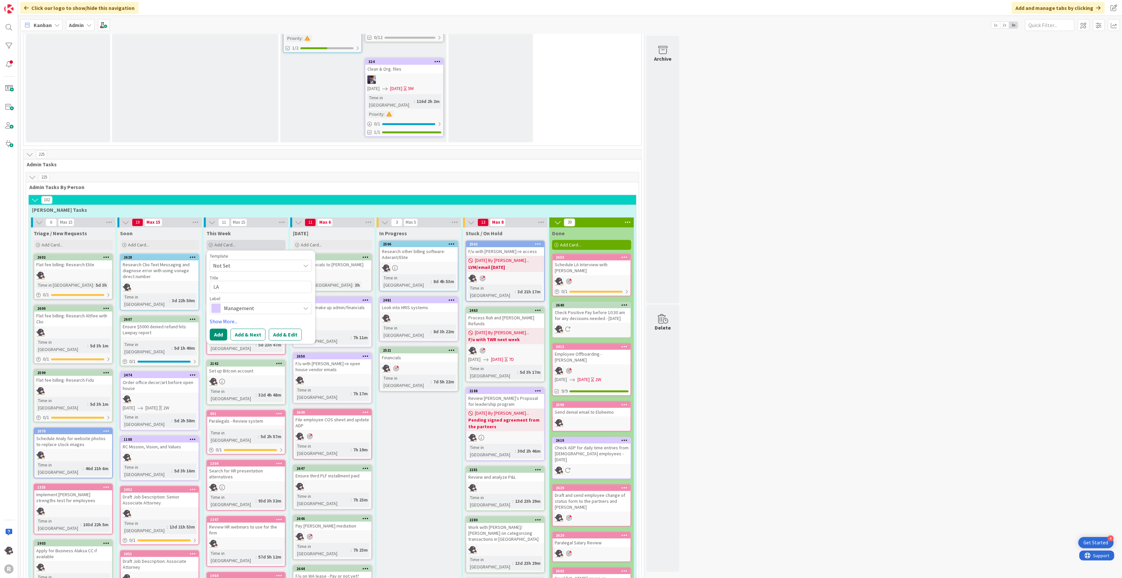
type textarea "x"
type textarea "LA"
type textarea "x"
type textarea "LA I"
type textarea "x"
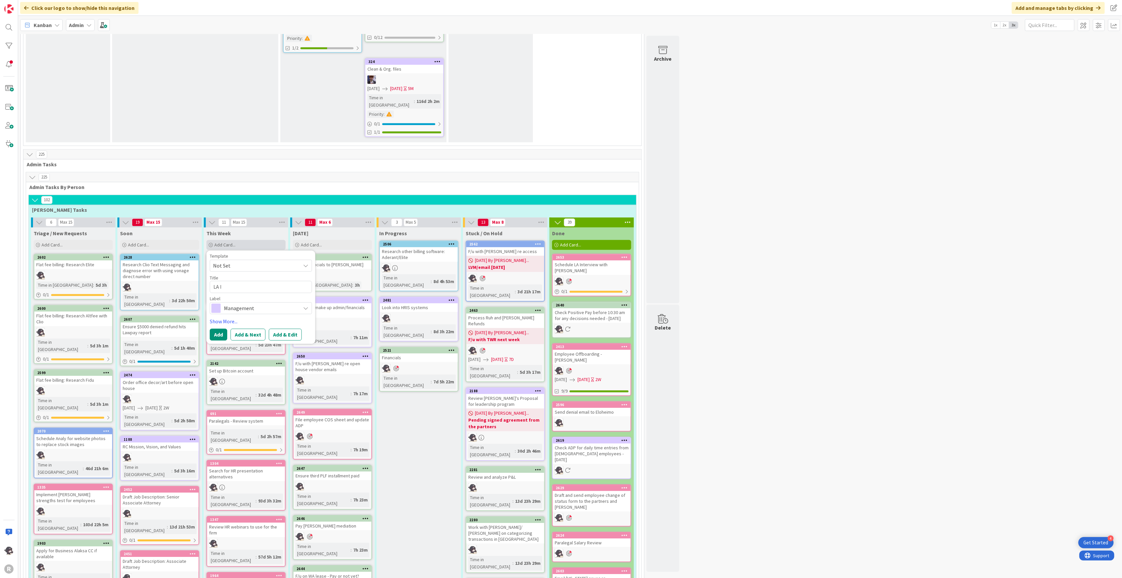
type textarea "LA In"
type textarea "x"
type textarea "LA Int"
type textarea "x"
type textarea "LA Inter"
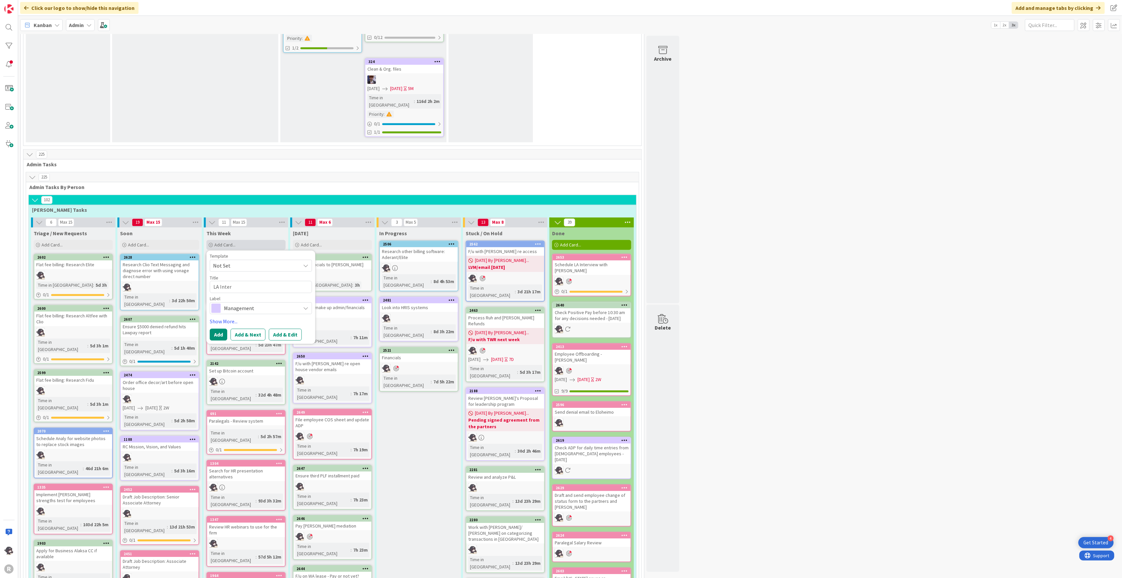
type textarea "x"
type textarea "LA Interv"
type textarea "x"
type textarea "LA Intervi"
type textarea "x"
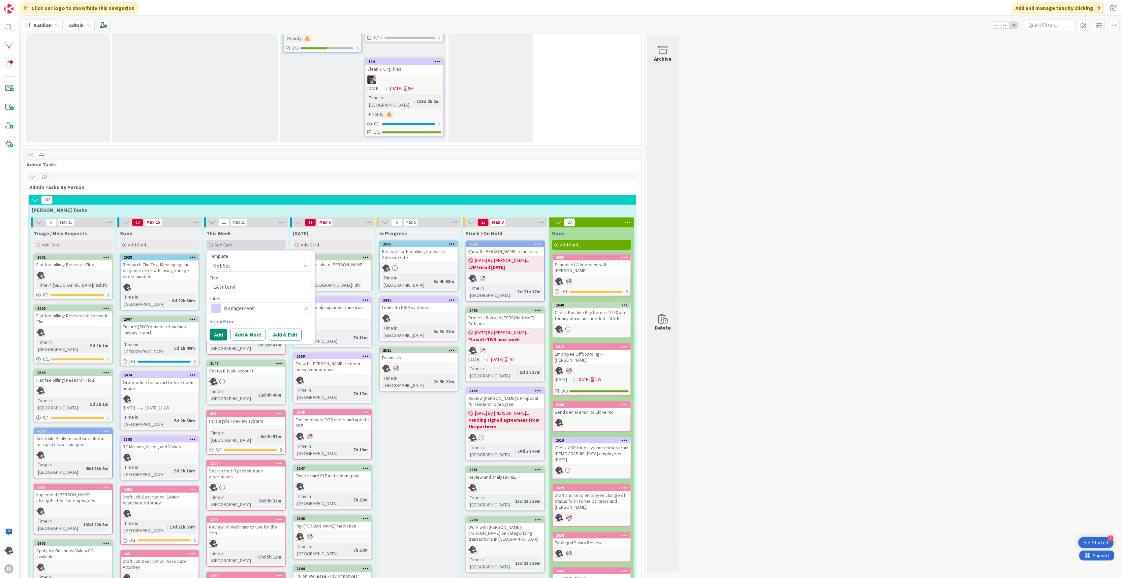
type textarea "LA Intervie"
type textarea "x"
type textarea "LA Interview"
type textarea "x"
type textarea "LA Interview wi"
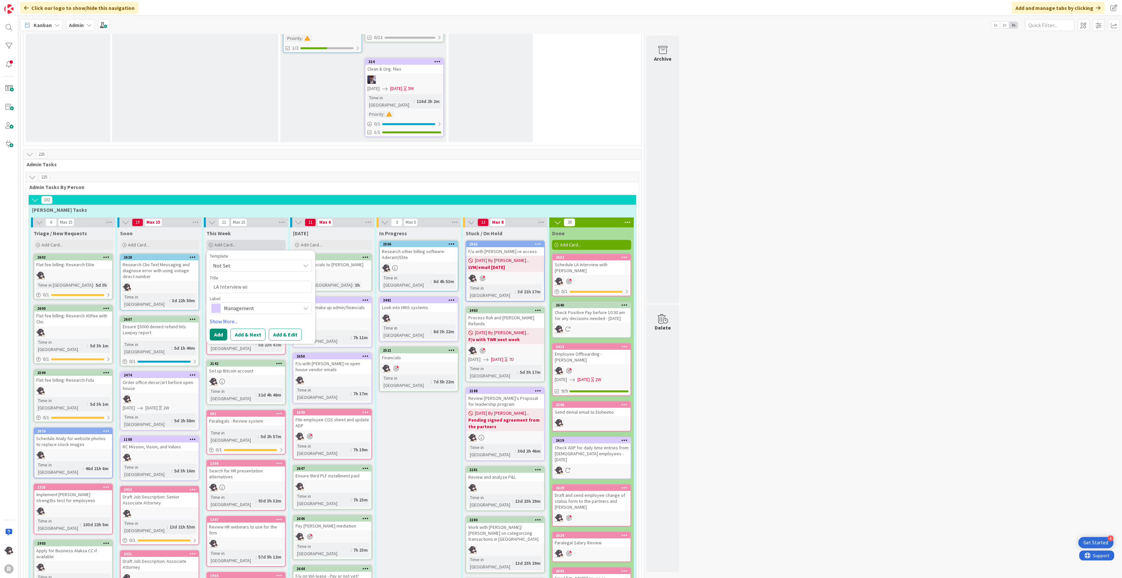
type textarea "x"
type textarea "LA Interview wit"
type textarea "x"
type textarea "LA Interview with"
type textarea "x"
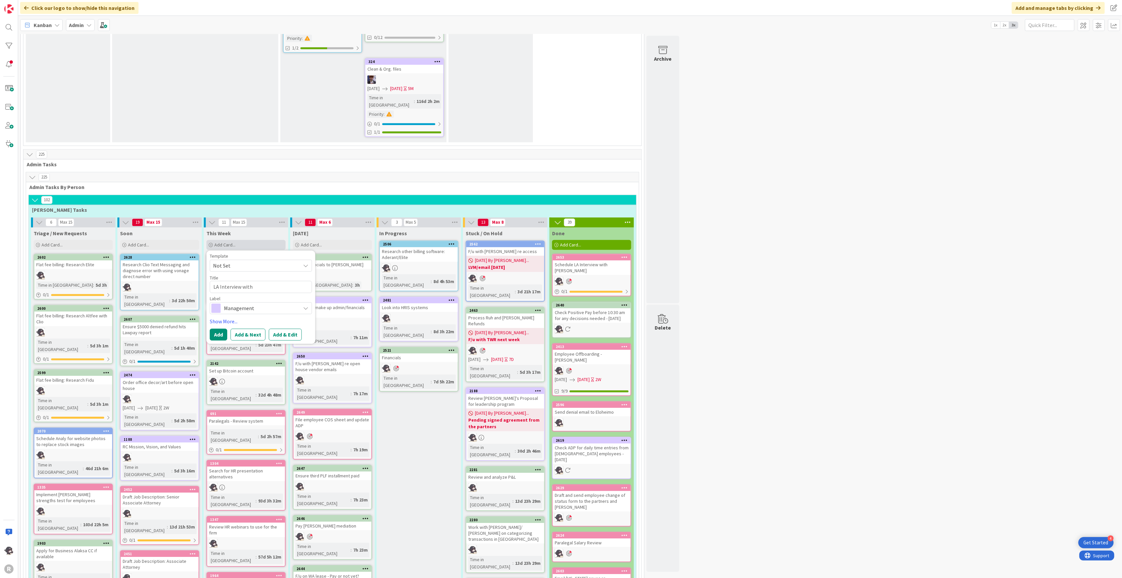
type textarea "LA Interview with"
type textarea "x"
type textarea "LA Interview with"
type textarea "x"
type textarea "LA Interview with G"
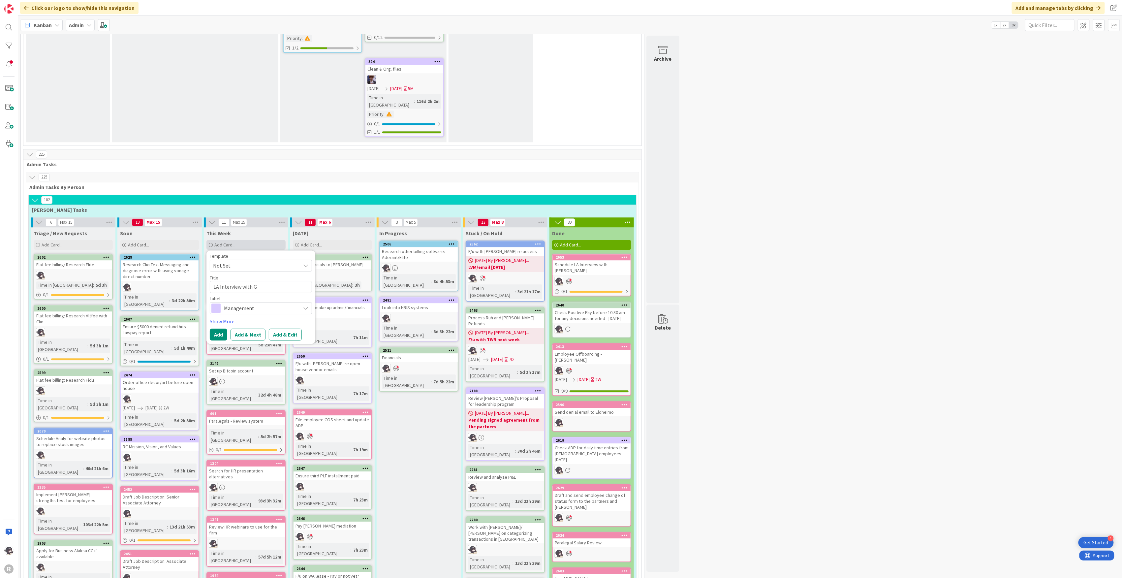
type textarea "x"
type textarea "LA Interview with [PERSON_NAME]"
type textarea "x"
type textarea "LA Interview with Gab"
type textarea "x"
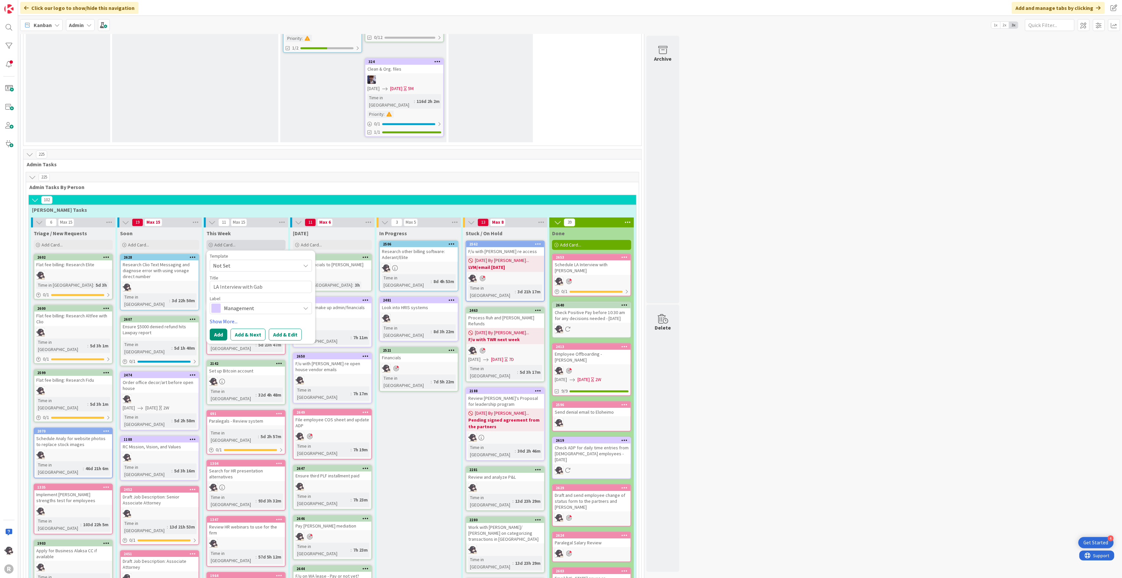
type textarea "LA Interview with Gabr"
type textarea "x"
type textarea "LA Interview with [PERSON_NAME]"
type textarea "x"
type textarea "LA Interview with [PERSON_NAME]"
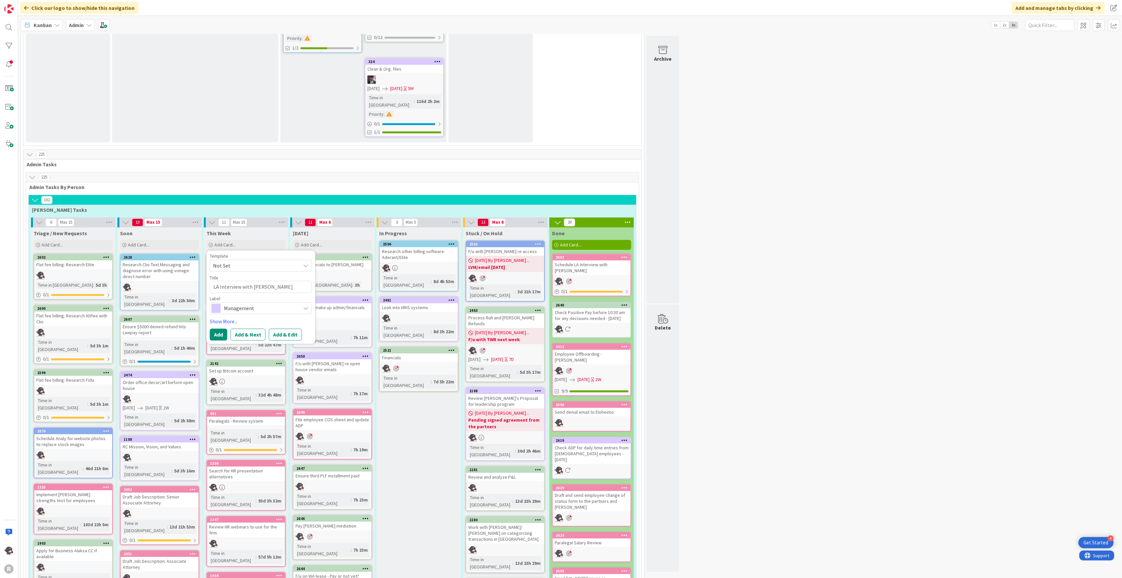
click at [244, 303] on span "Management" at bounding box center [260, 307] width 73 height 9
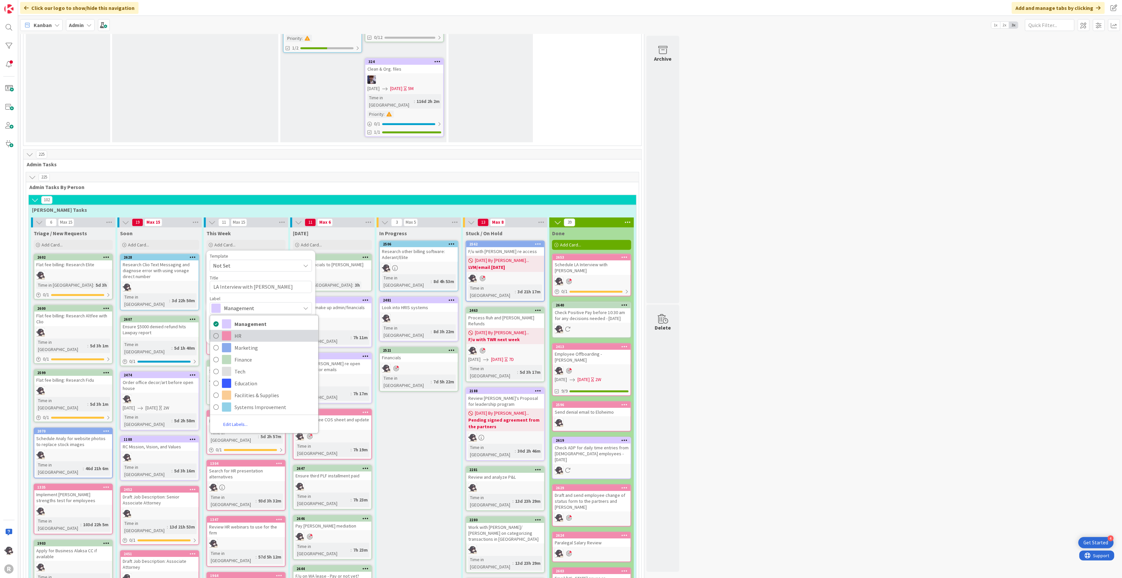
click at [239, 331] on span "HR" at bounding box center [275, 336] width 80 height 10
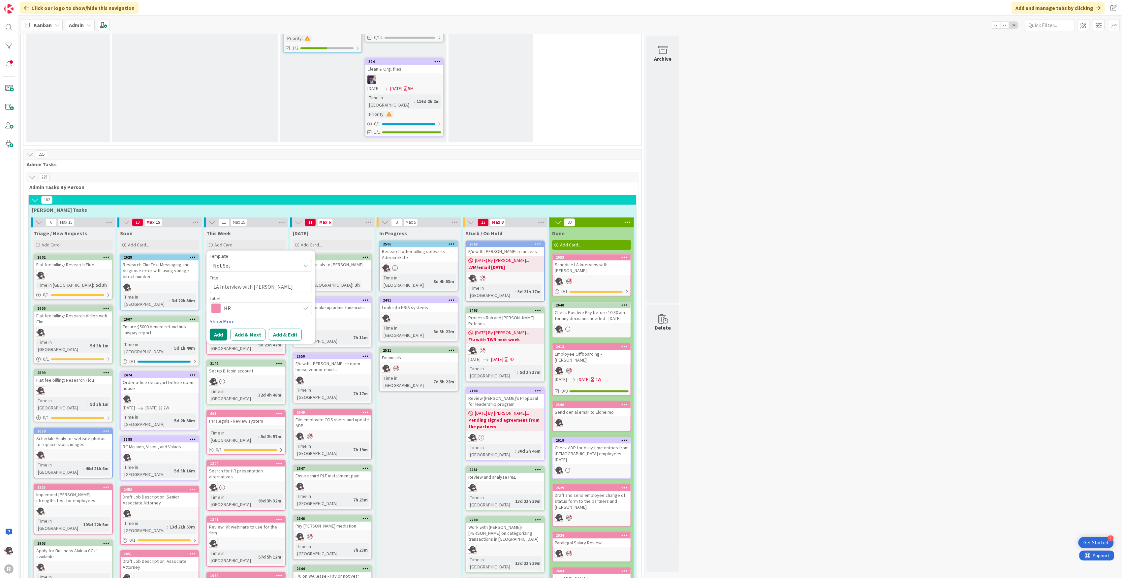
click at [228, 317] on link "Show More..." at bounding box center [261, 321] width 102 height 8
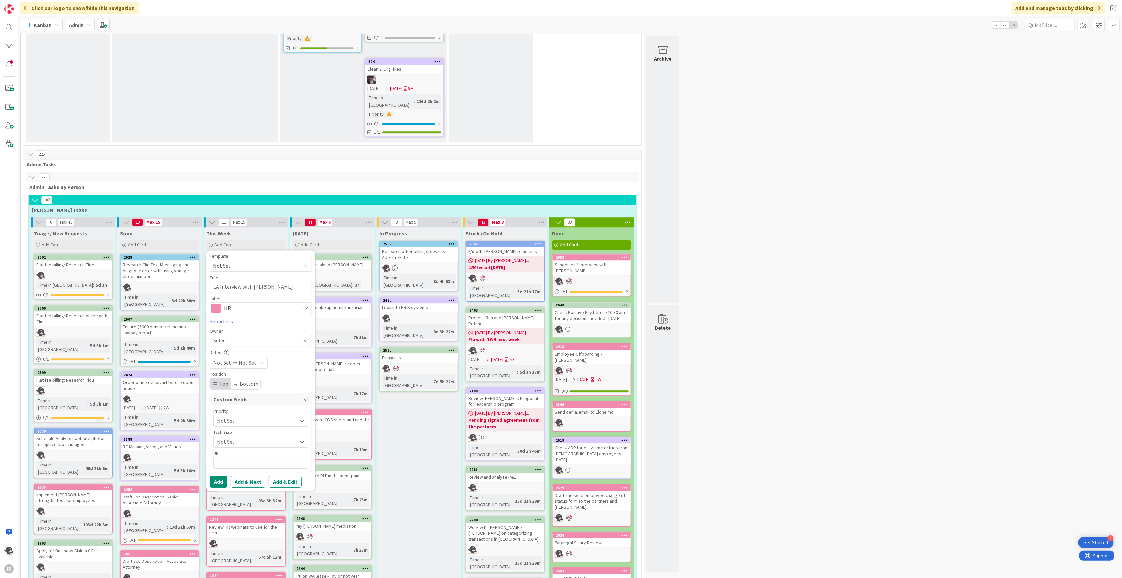
click at [229, 254] on div "Template Not Set Title 33 / 128 LA Interview with [PERSON_NAME] Label HR Manage…" at bounding box center [261, 371] width 102 height 234
click at [234, 336] on div "Select..." at bounding box center [256, 340] width 87 height 8
click at [242, 378] on span "[PERSON_NAME]" at bounding box center [251, 383] width 32 height 10
click at [234, 360] on icon at bounding box center [235, 362] width 8 height 5
drag, startPoint x: 279, startPoint y: 300, endPoint x: 279, endPoint y: 296, distance: 3.6
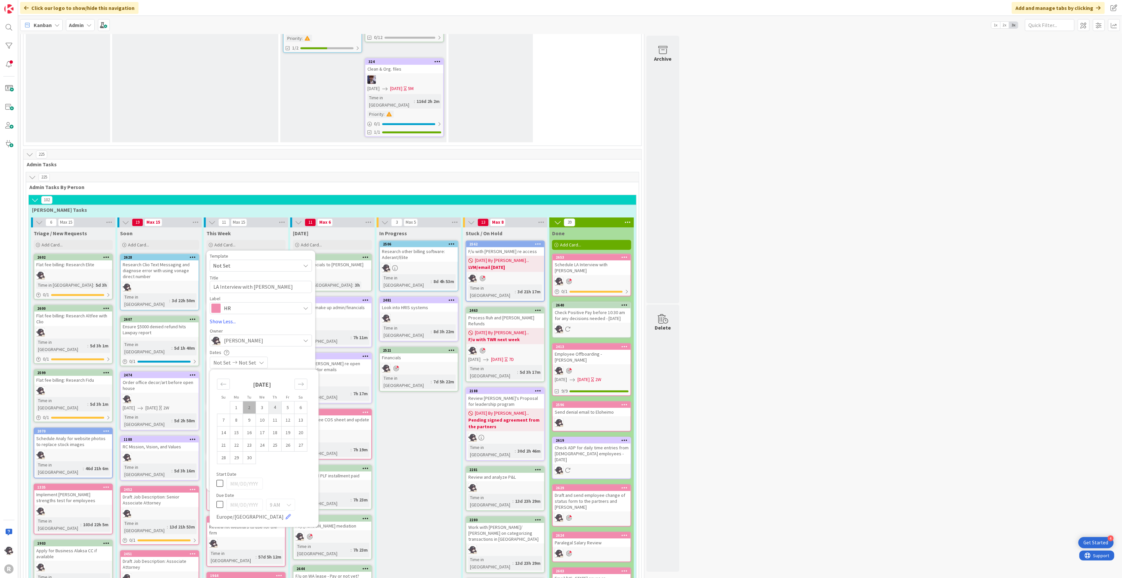
click at [279, 401] on td "4" at bounding box center [275, 407] width 13 height 13
click at [277, 401] on td "4" at bounding box center [275, 407] width 13 height 13
click at [290, 502] on icon at bounding box center [288, 504] width 5 height 5
click at [286, 514] on link at bounding box center [288, 516] width 5 height 5
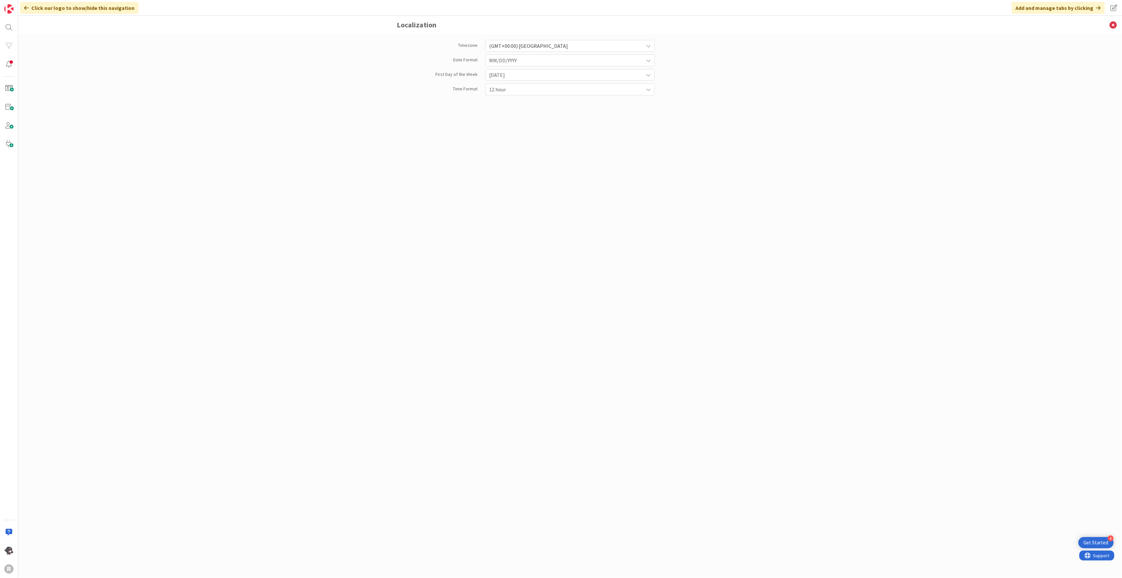
click at [547, 43] on span "(GMT+00:00) [GEOGRAPHIC_DATA]" at bounding box center [564, 45] width 151 height 9
click at [540, 103] on span "(GMT-08:00) Pacific Time" at bounding box center [574, 104] width 153 height 10
click at [1114, 28] on icon at bounding box center [1113, 25] width 17 height 18
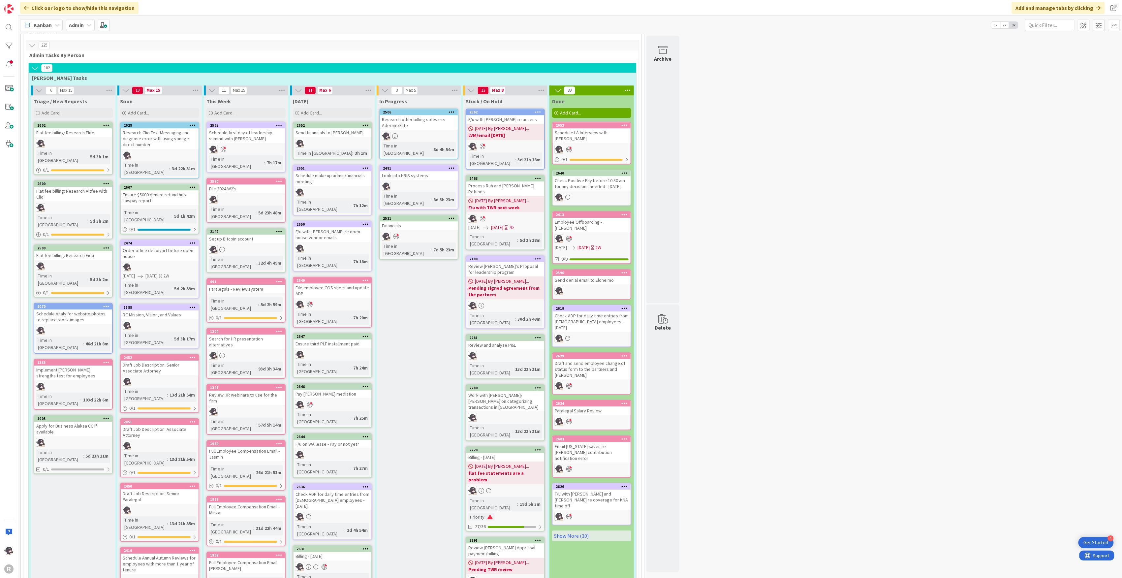
scroll to position [1099, 0]
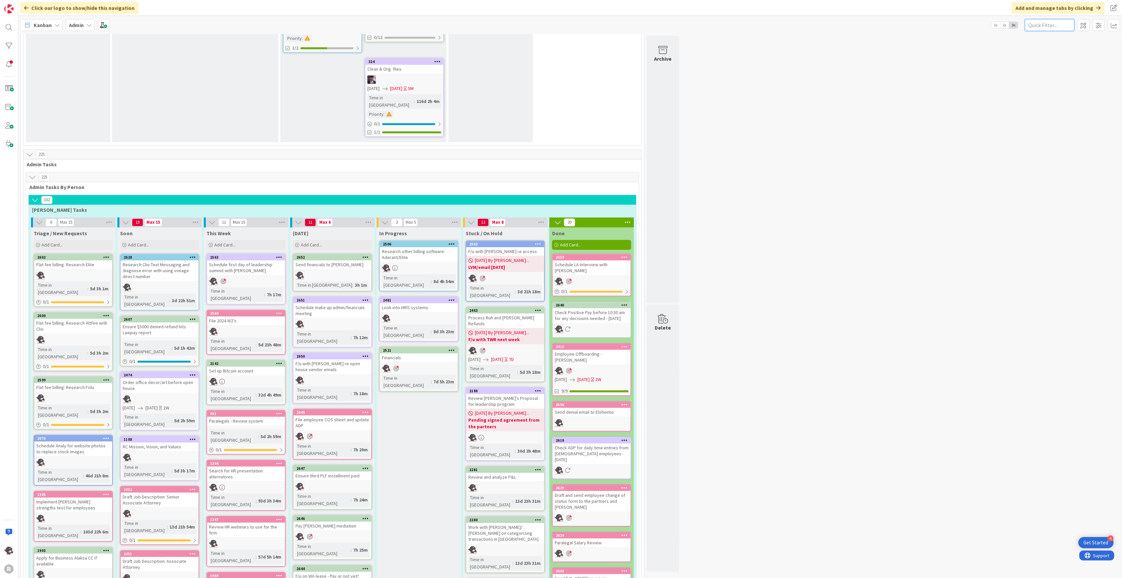
click at [1050, 30] on input "text" at bounding box center [1049, 25] width 49 height 12
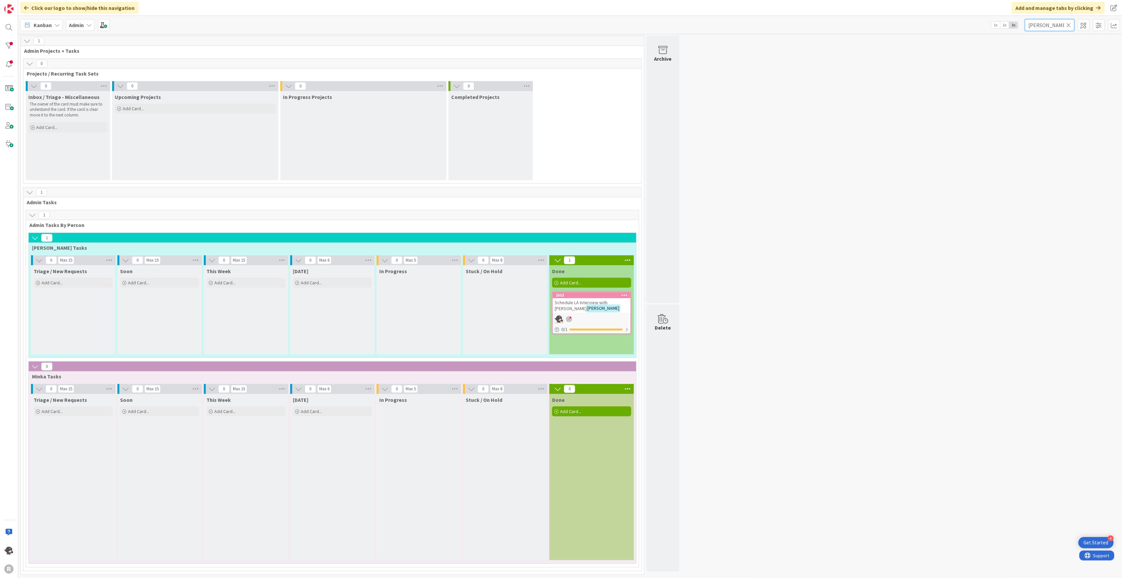
scroll to position [0, 0]
click at [1068, 25] on icon at bounding box center [1069, 25] width 5 height 6
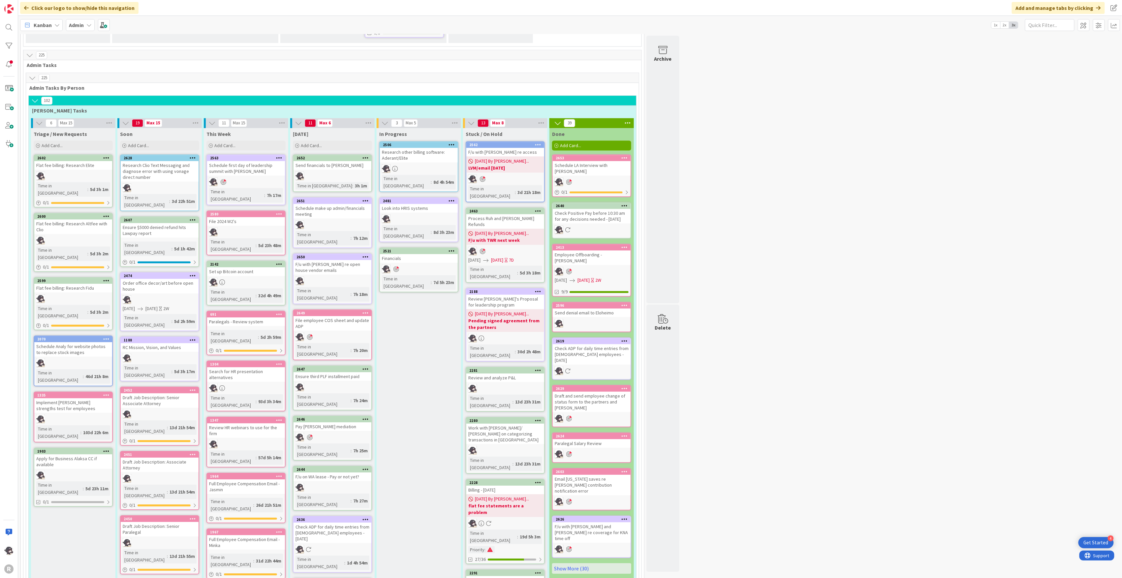
scroll to position [1056, 0]
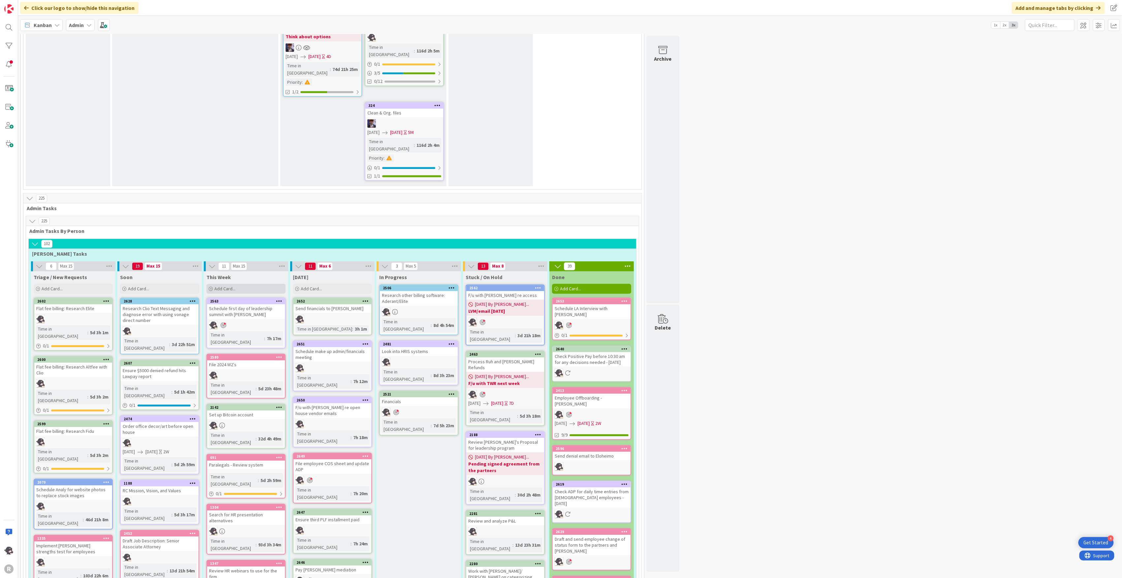
click at [236, 284] on div "Add Card..." at bounding box center [245, 289] width 79 height 10
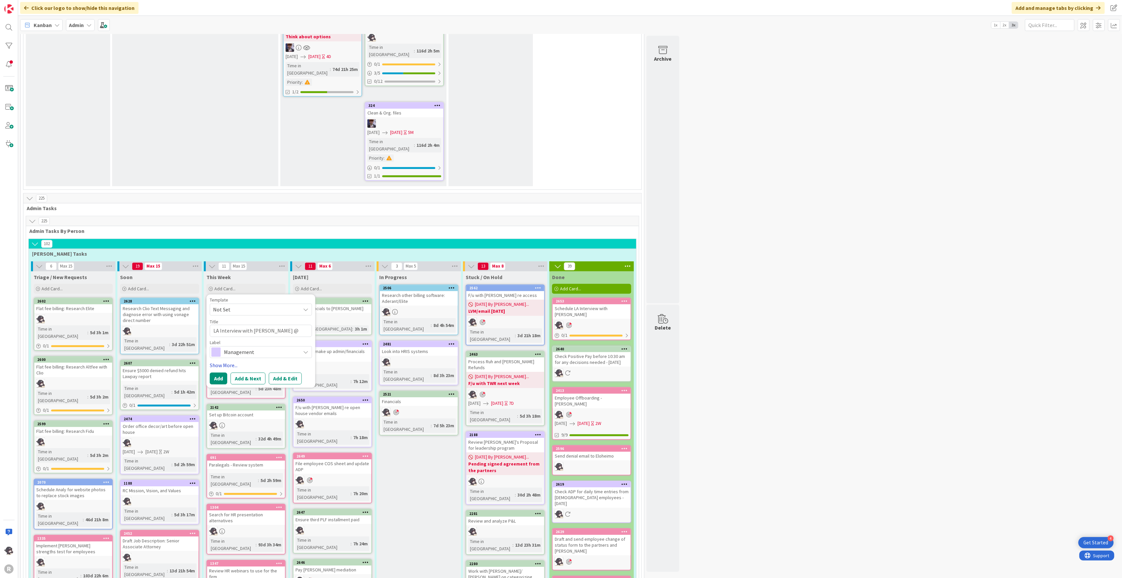
click at [233, 361] on link "Show More..." at bounding box center [261, 365] width 102 height 8
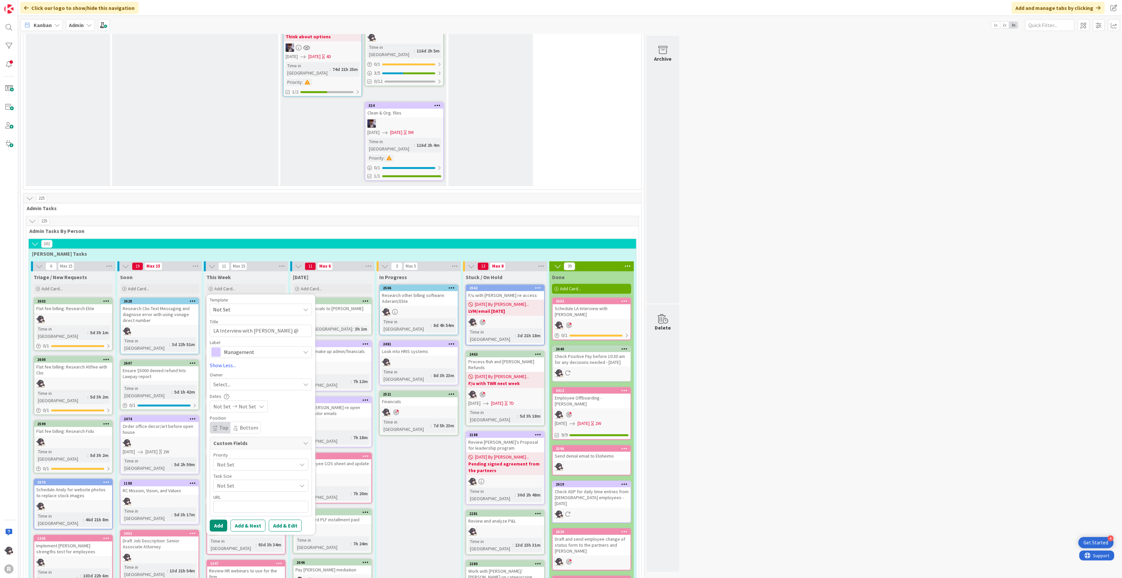
click at [245, 347] on span "Management" at bounding box center [260, 351] width 73 height 9
click at [242, 374] on span "HR" at bounding box center [275, 379] width 80 height 10
click at [240, 380] on div "Select..." at bounding box center [256, 384] width 87 height 8
click at [247, 422] on span "[PERSON_NAME]" at bounding box center [251, 427] width 32 height 10
drag, startPoint x: 219, startPoint y: 222, endPoint x: 211, endPoint y: 226, distance: 9.3
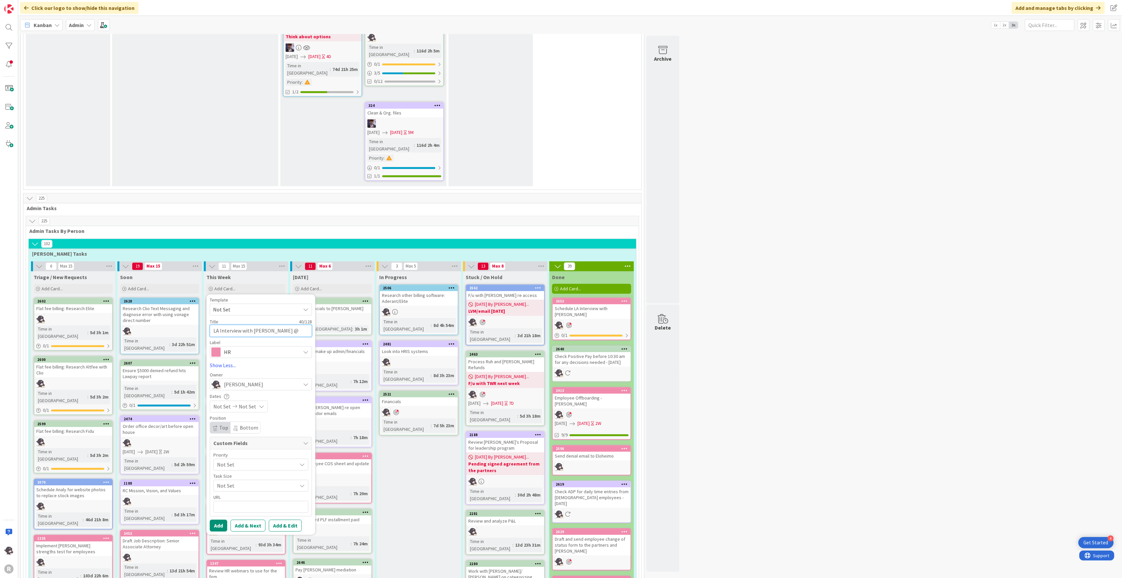
click at [211, 325] on textarea "LA Interview with [PERSON_NAME] @ 10am" at bounding box center [261, 331] width 102 height 12
click at [234, 408] on div "Not Set Not Set" at bounding box center [239, 414] width 58 height 12
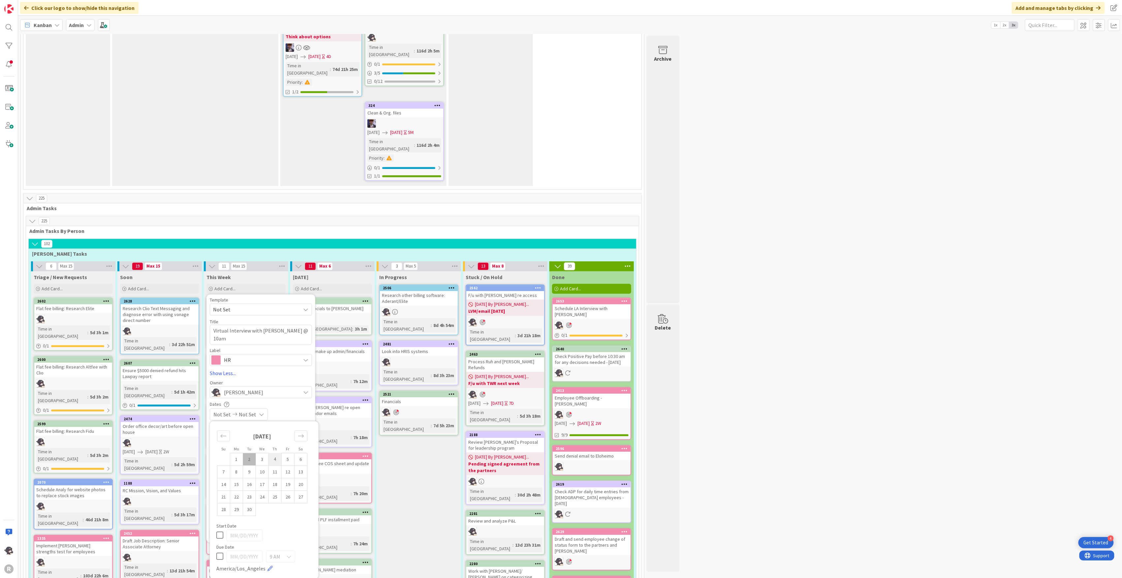
click at [278, 453] on td "4" at bounding box center [275, 459] width 13 height 13
click at [290, 554] on icon at bounding box center [288, 556] width 5 height 5
click at [288, 541] on span "10 AM" at bounding box center [325, 546] width 93 height 10
click at [288, 408] on div "[DATE] [DATE]" at bounding box center [261, 414] width 102 height 12
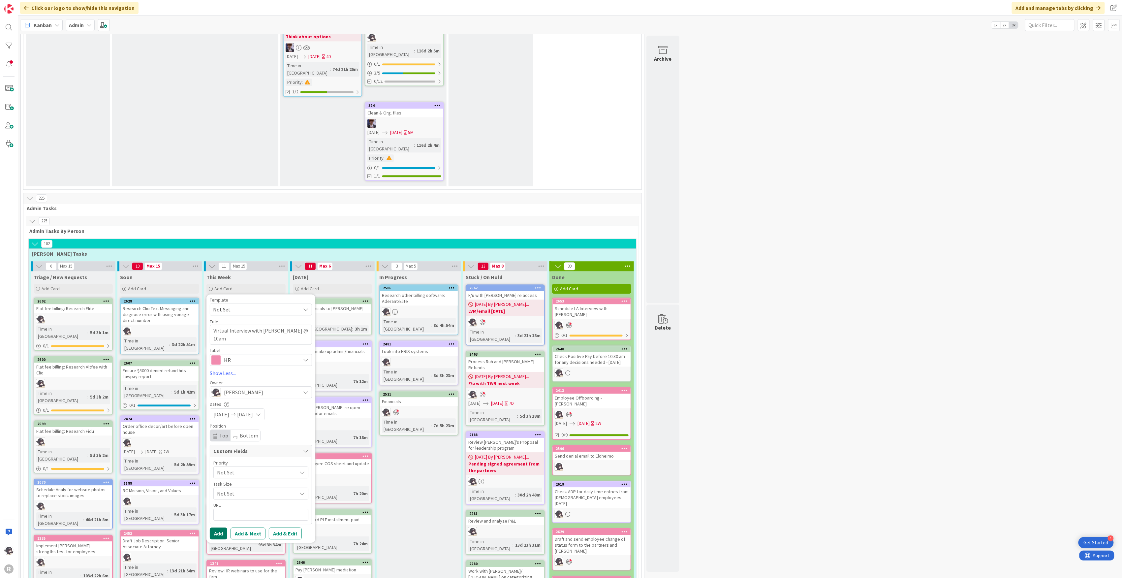
click at [220, 527] on button "Add" at bounding box center [218, 533] width 17 height 12
